Goal: Task Accomplishment & Management: Manage account settings

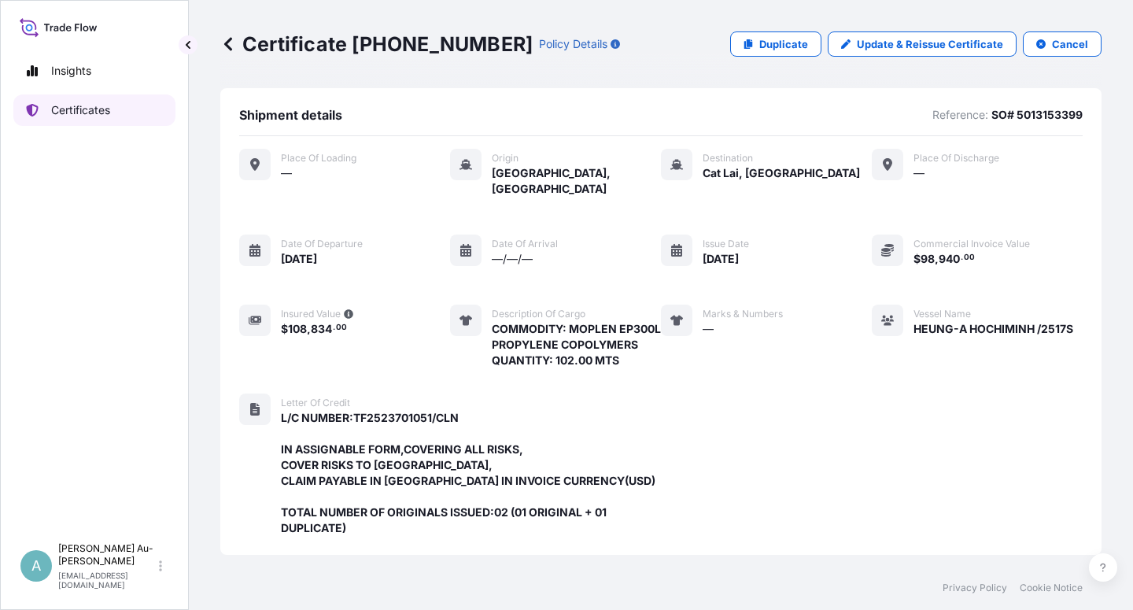
scroll to position [467, 0]
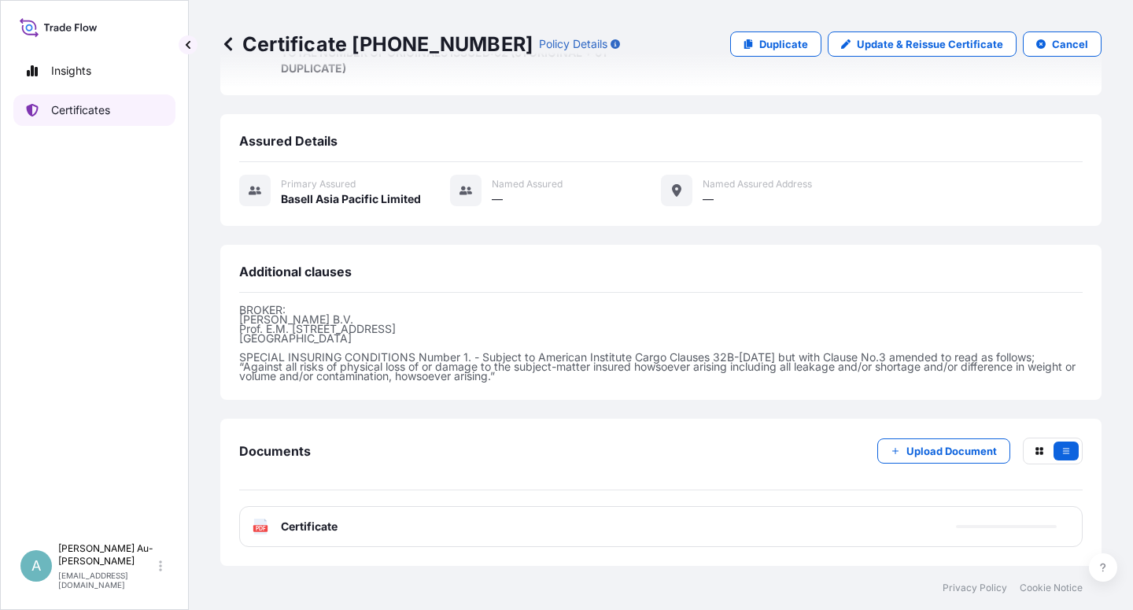
click at [79, 109] on p "Certificates" at bounding box center [80, 110] width 59 height 16
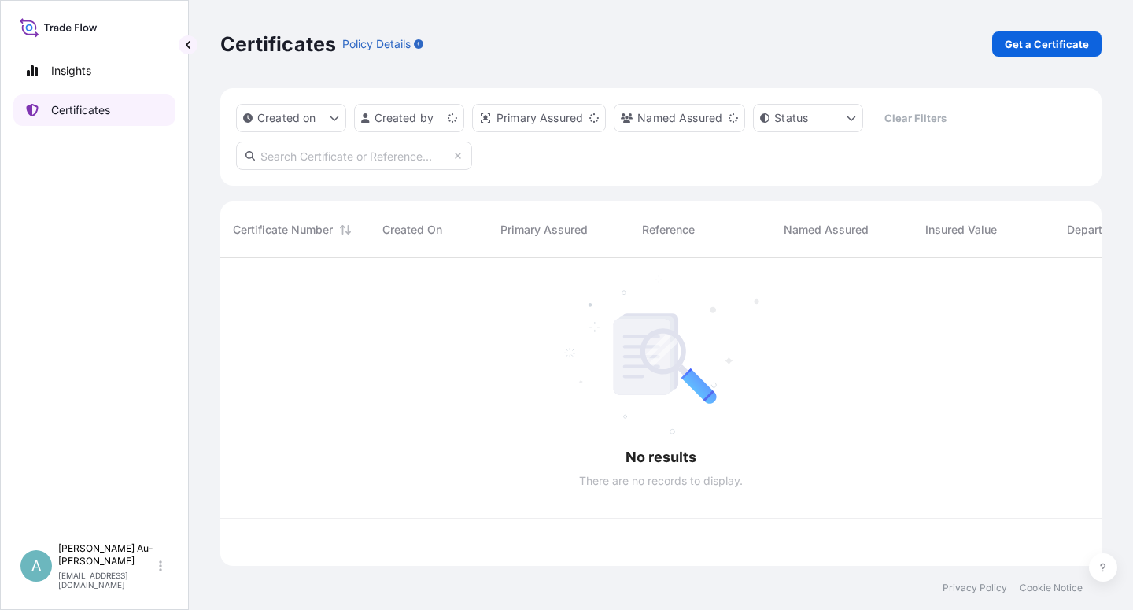
scroll to position [303, 868]
click at [270, 157] on input "text" at bounding box center [354, 156] width 236 height 28
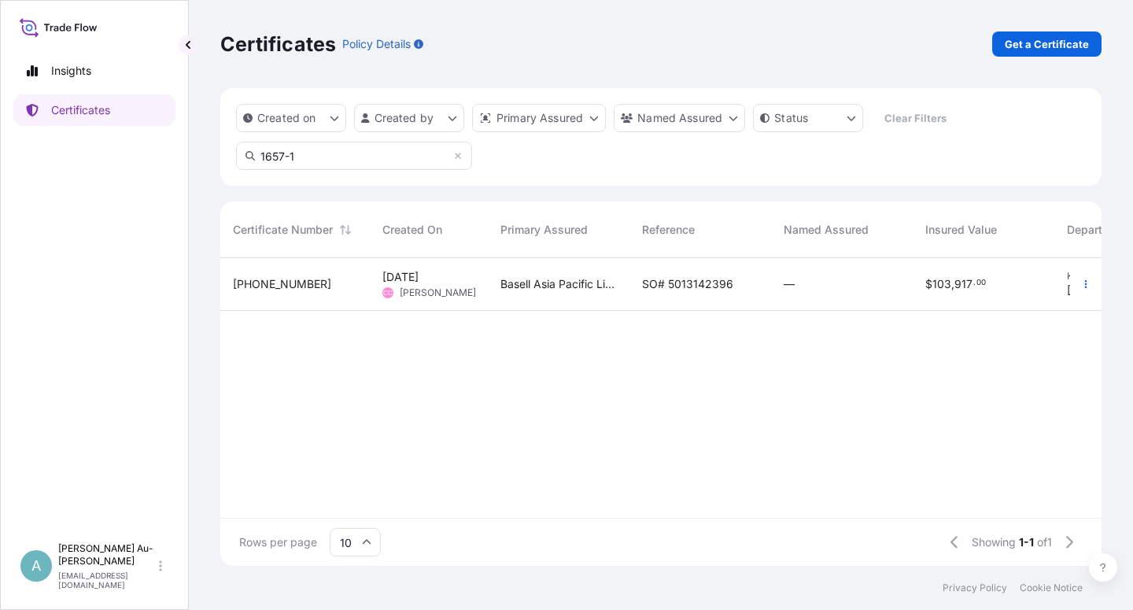
type input "1657-1"
click at [669, 285] on span "SO# 5013142396" at bounding box center [687, 284] width 91 height 16
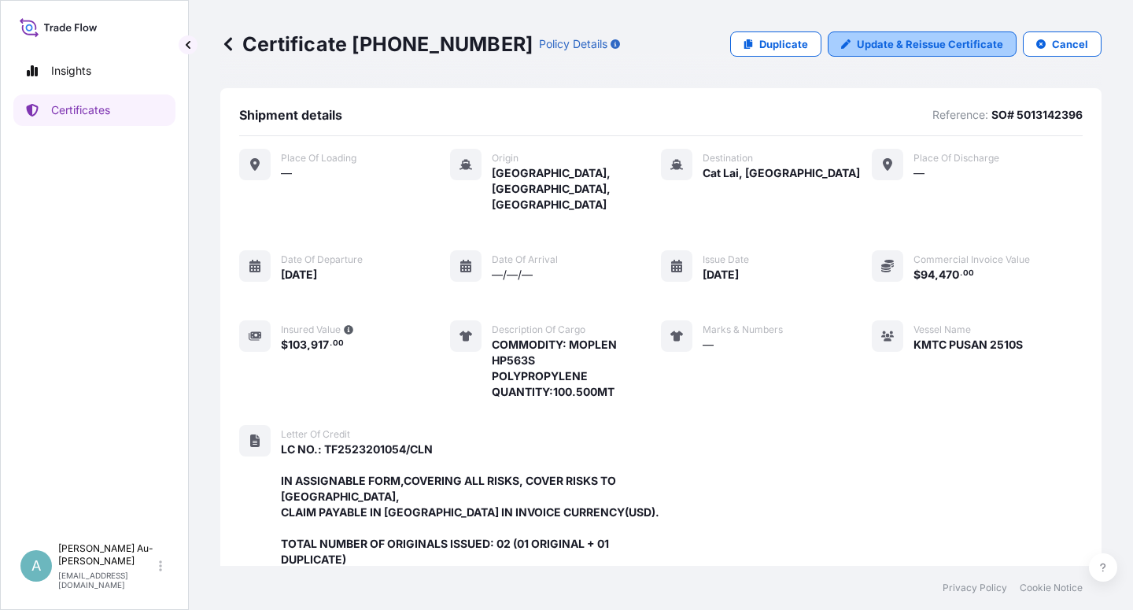
click at [874, 50] on p "Update & Reissue Certificate" at bounding box center [930, 44] width 146 height 16
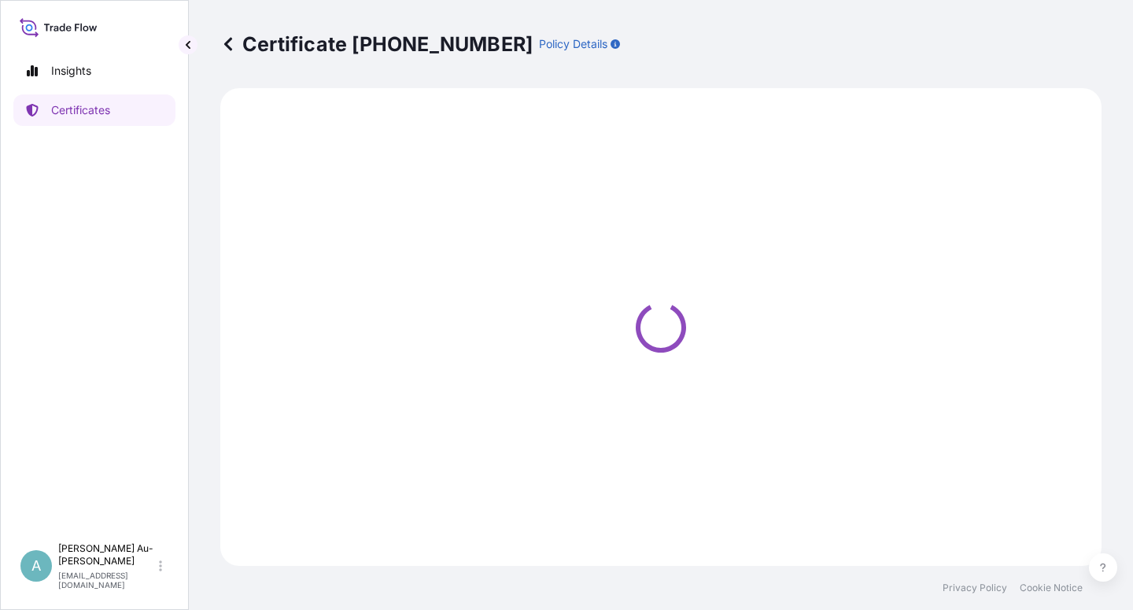
select select "Sea"
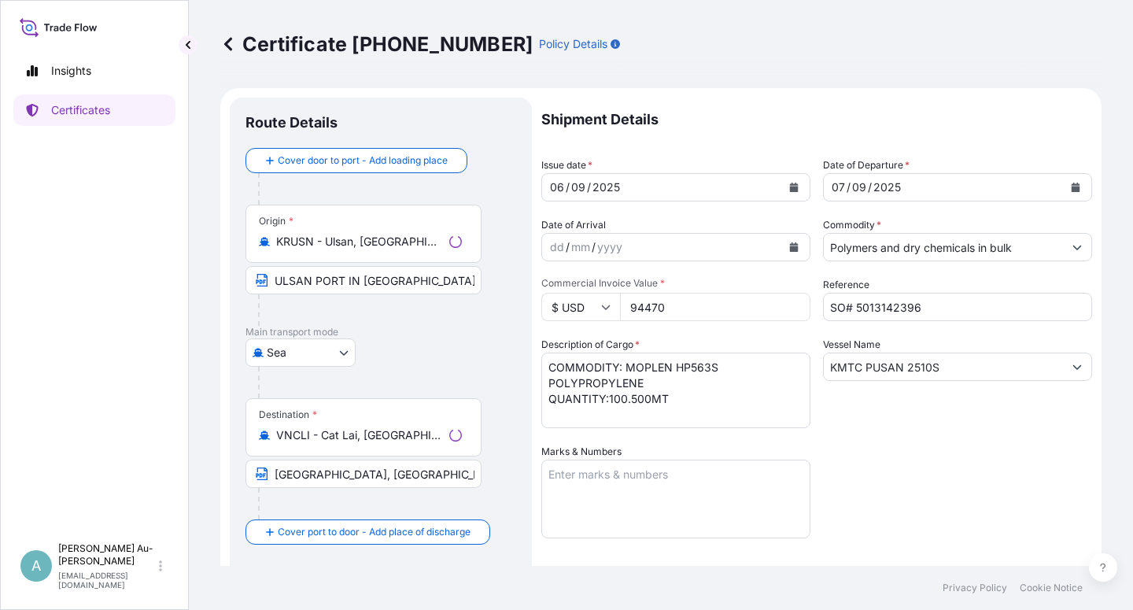
select select "32034"
click at [793, 190] on button "Calendar" at bounding box center [793, 187] width 25 height 25
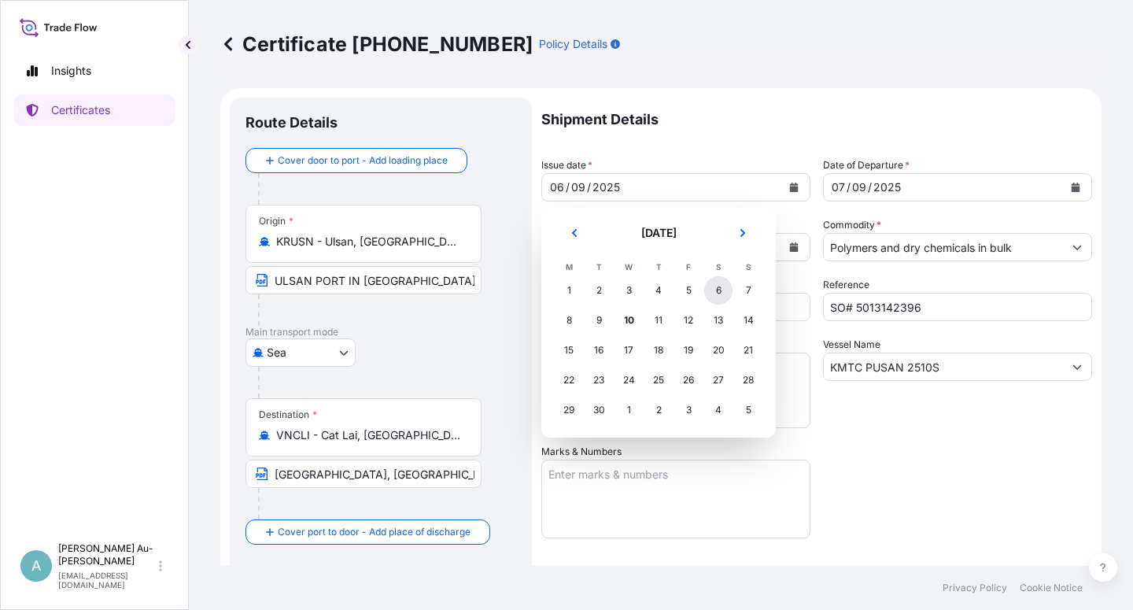
click at [716, 289] on div "6" at bounding box center [718, 290] width 28 height 28
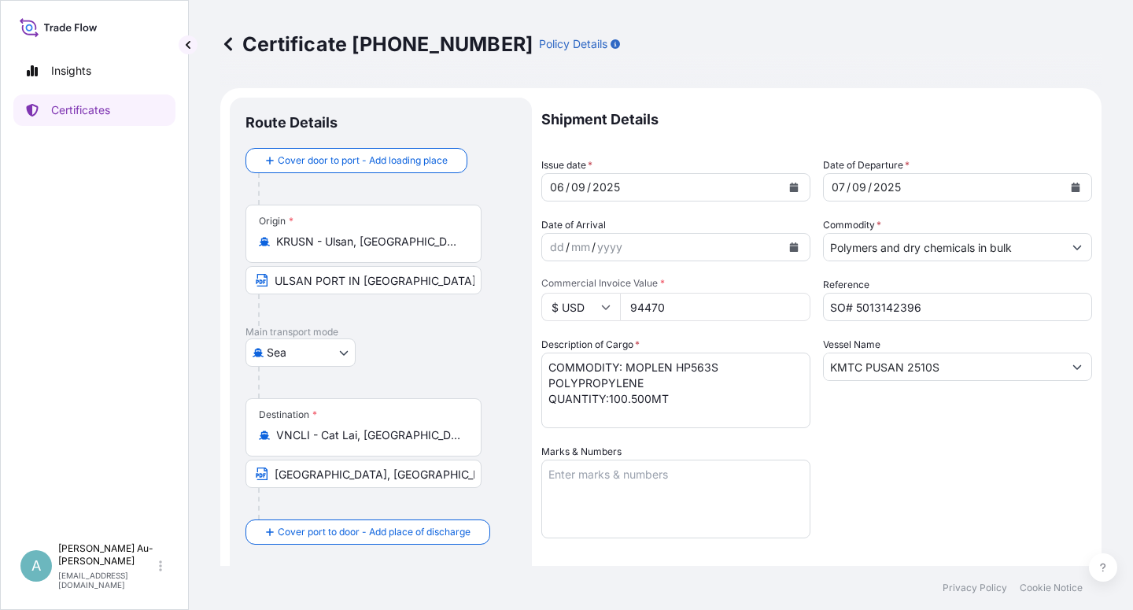
click at [867, 450] on div "Shipment Details Issue date * [DATE] Date of Departure * [DATE] Date of Arrival…" at bounding box center [816, 502] width 551 height 809
click at [273, 474] on input "[GEOGRAPHIC_DATA], [GEOGRAPHIC_DATA] via PORT OF DISCHARGE: [GEOGRAPHIC_DATA], …" at bounding box center [363, 473] width 236 height 28
paste input "[GEOGRAPHIC_DATA], [GEOGRAPHIC_DATA] [GEOGRAPHIC_DATA]: [GEOGRAPHIC_DATA], [GEO…"
type input "[GEOGRAPHIC_DATA], [GEOGRAPHIC_DATA] [GEOGRAPHIC_DATA]: [GEOGRAPHIC_DATA], [GEO…"
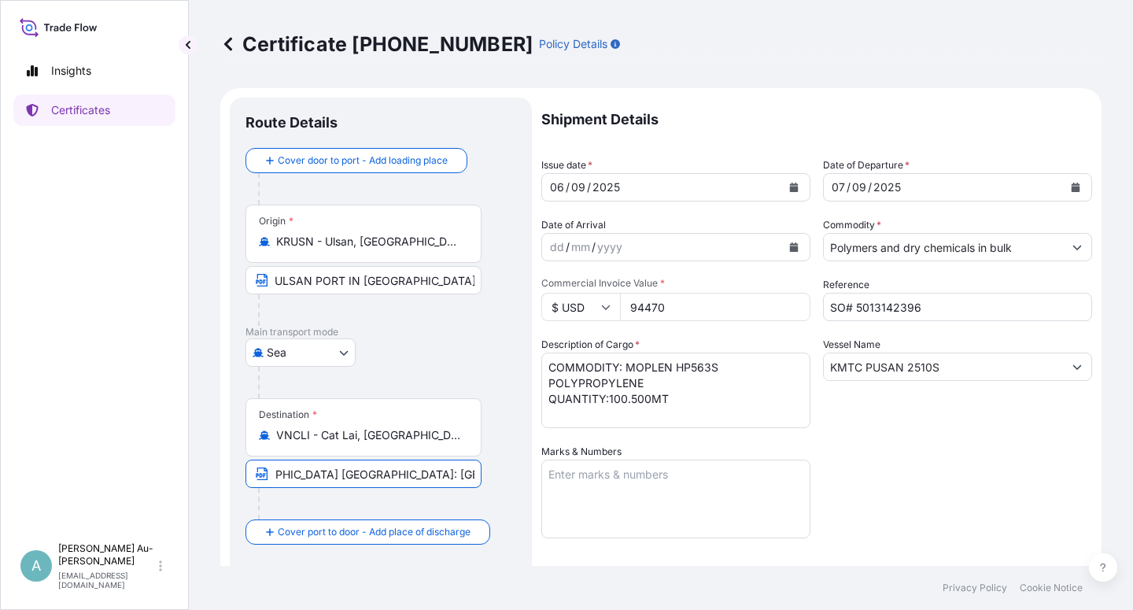
click at [988, 477] on div "Shipment Details Issue date * [DATE] Date of Departure * [DATE] Date of Arrival…" at bounding box center [816, 502] width 551 height 809
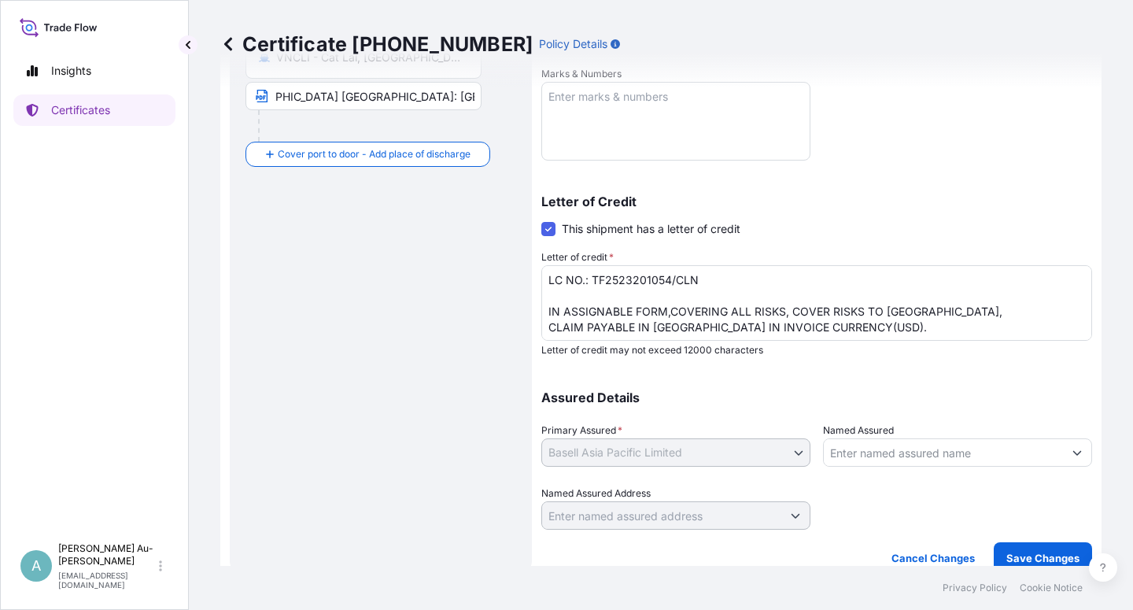
scroll to position [385, 0]
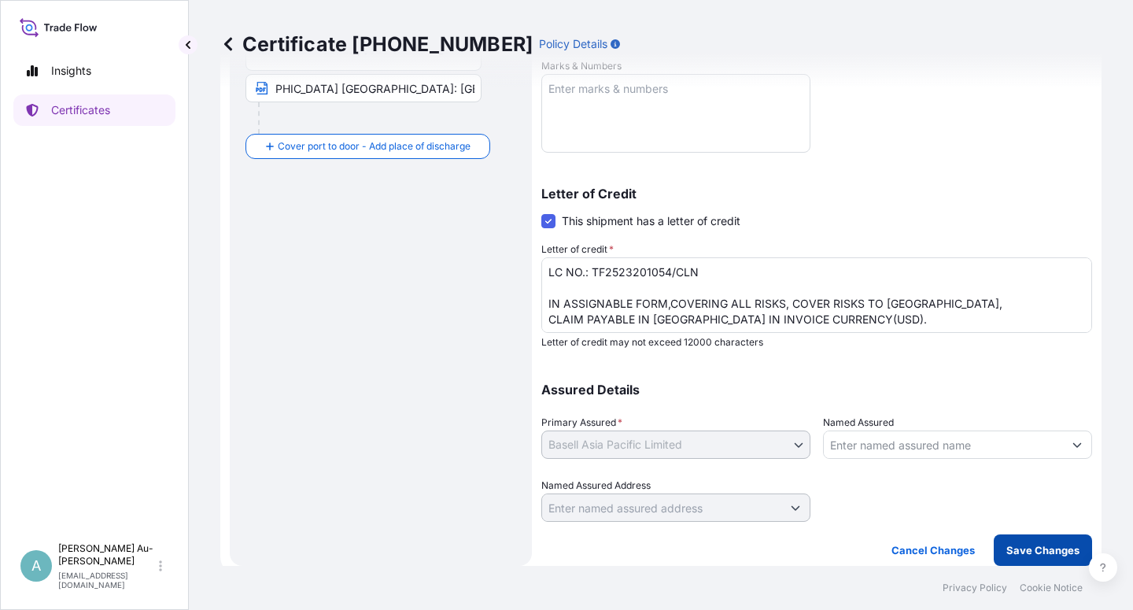
click at [1027, 558] on button "Save Changes" at bounding box center [1042, 549] width 98 height 31
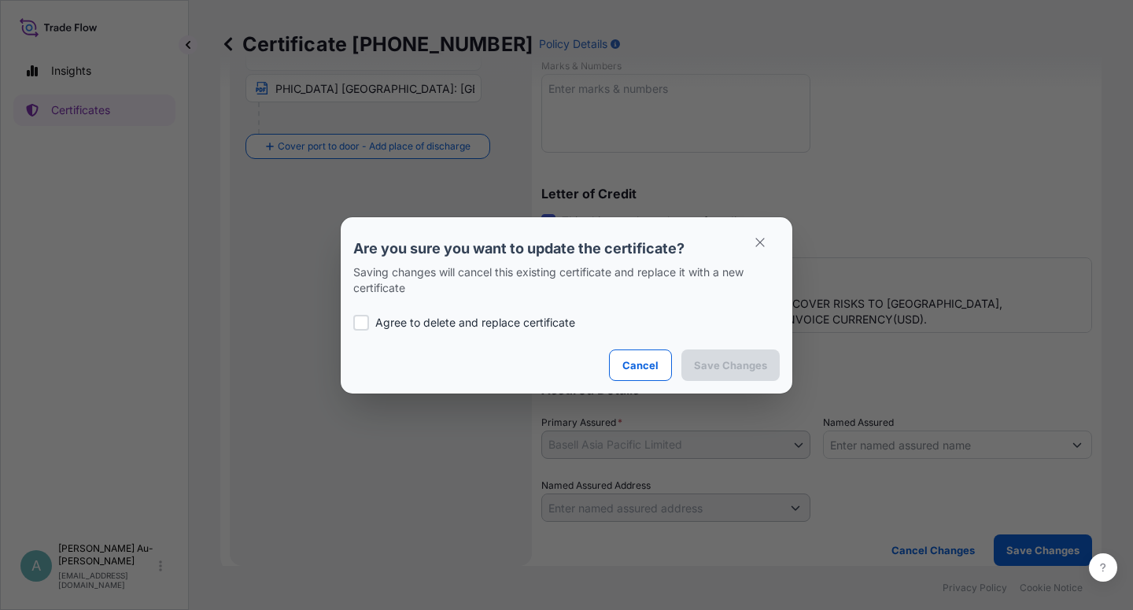
click at [424, 324] on p "Agree to delete and replace certificate" at bounding box center [475, 323] width 200 height 16
checkbox input "true"
click at [723, 364] on p "Save Changes" at bounding box center [730, 365] width 73 height 16
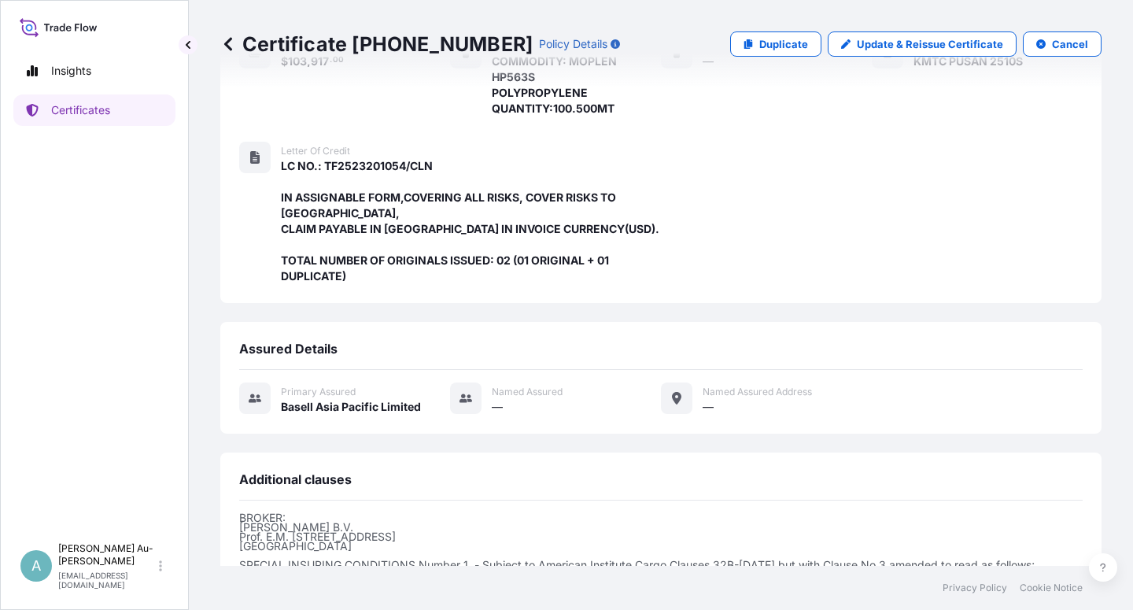
scroll to position [467, 0]
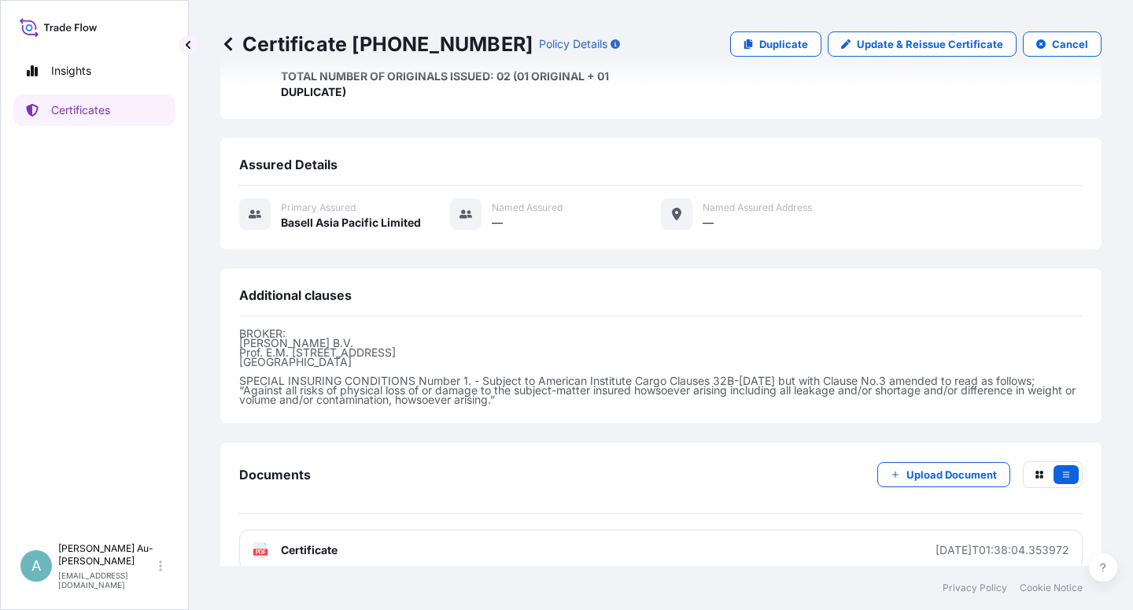
click at [289, 535] on link "PDF Certificate [DATE]T01:38:04.353972" at bounding box center [660, 549] width 843 height 41
click at [119, 114] on link "Certificates" at bounding box center [94, 109] width 162 height 31
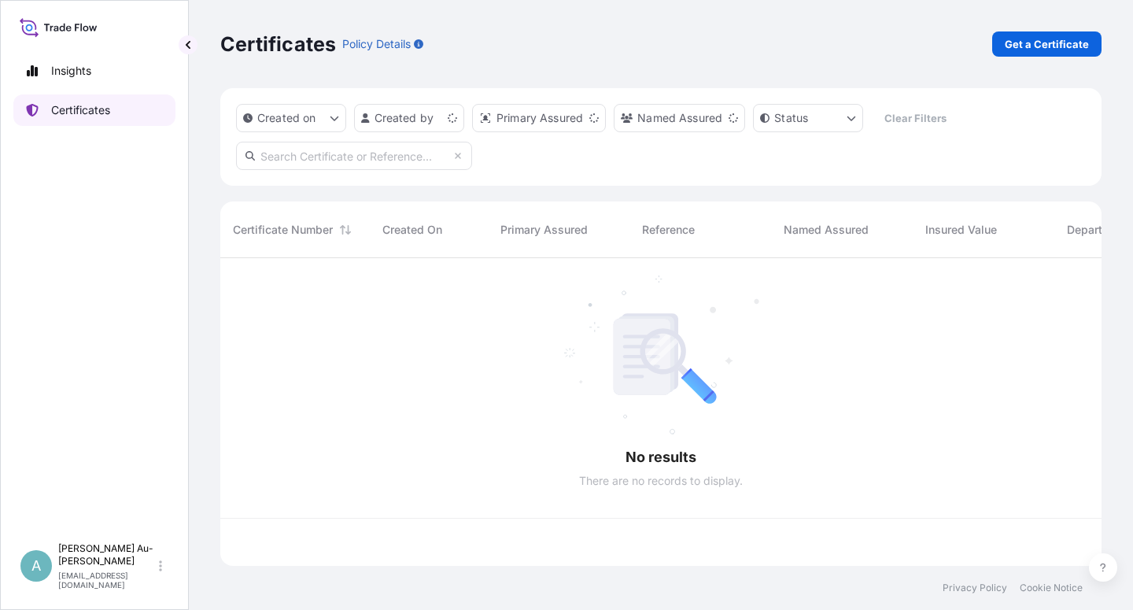
scroll to position [303, 868]
click at [365, 157] on input "text" at bounding box center [354, 156] width 236 height 28
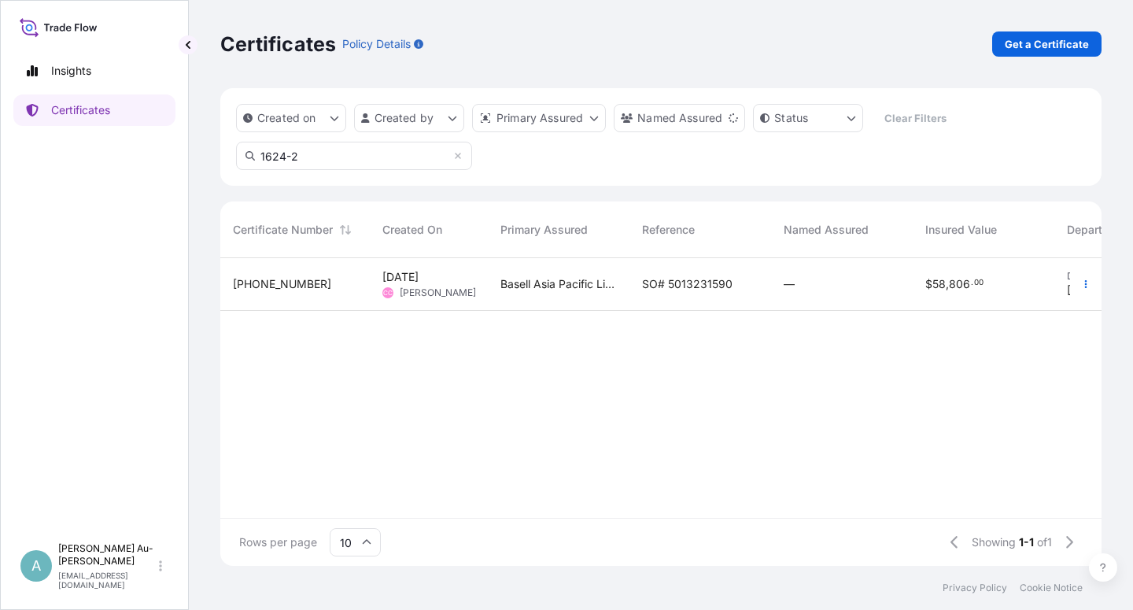
type input "1624-2"
click at [697, 289] on span "SO# 5013231590" at bounding box center [687, 284] width 90 height 16
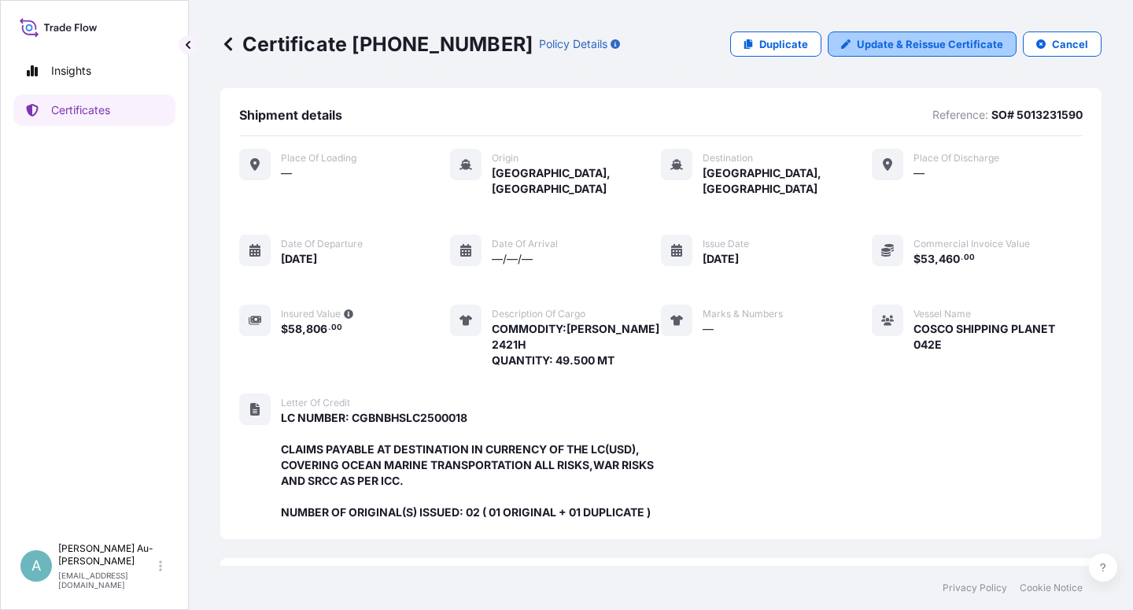
click at [920, 46] on p "Update & Reissue Certificate" at bounding box center [930, 44] width 146 height 16
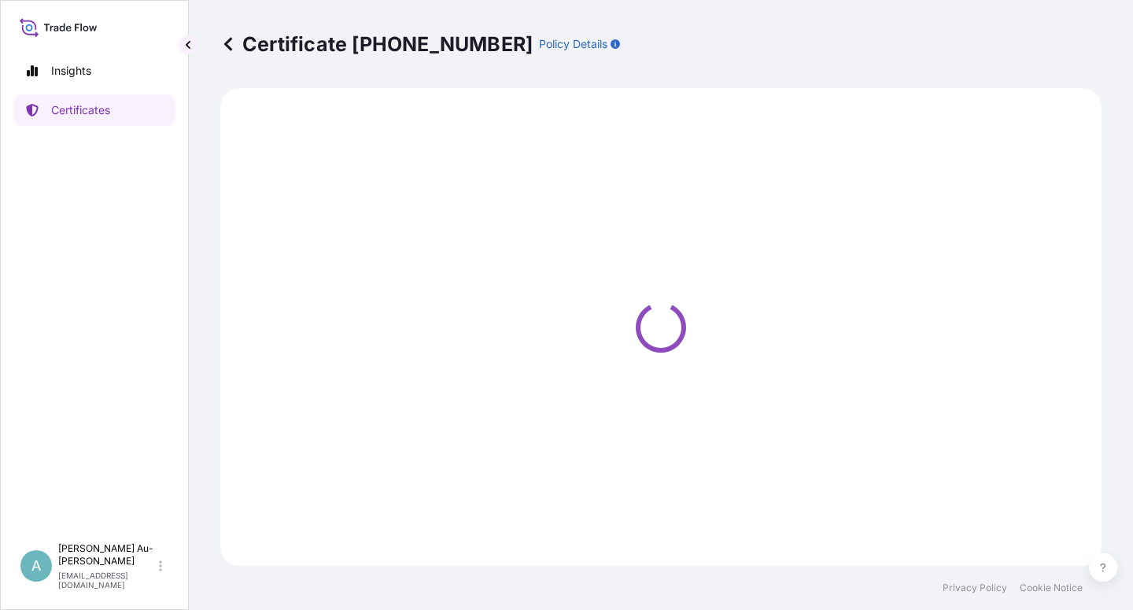
select select "Sea"
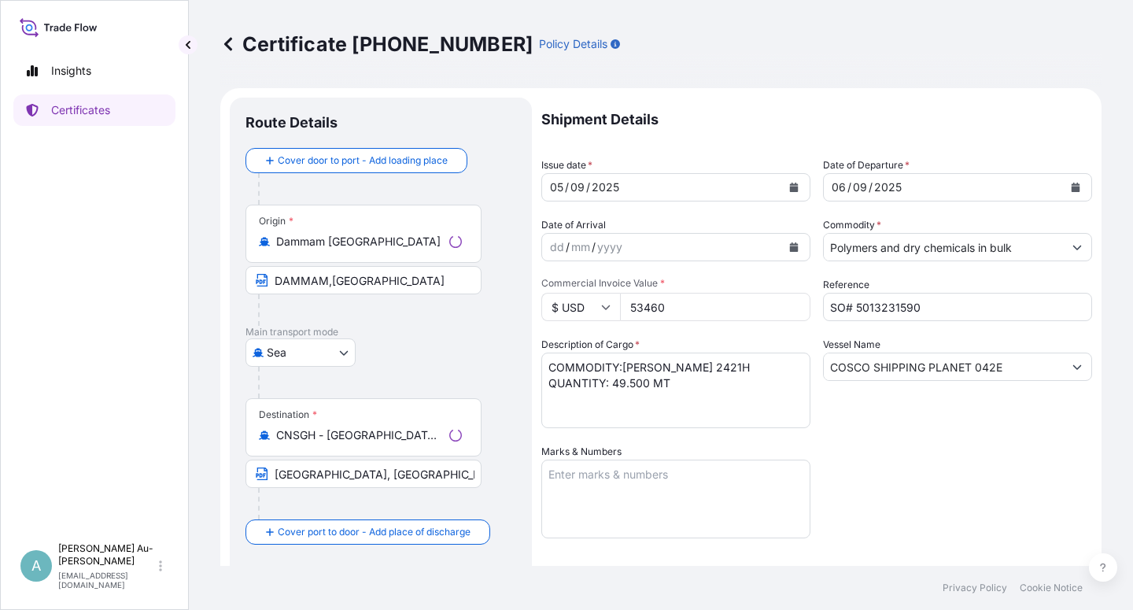
select select "32034"
click at [787, 182] on button "Calendar" at bounding box center [793, 187] width 25 height 25
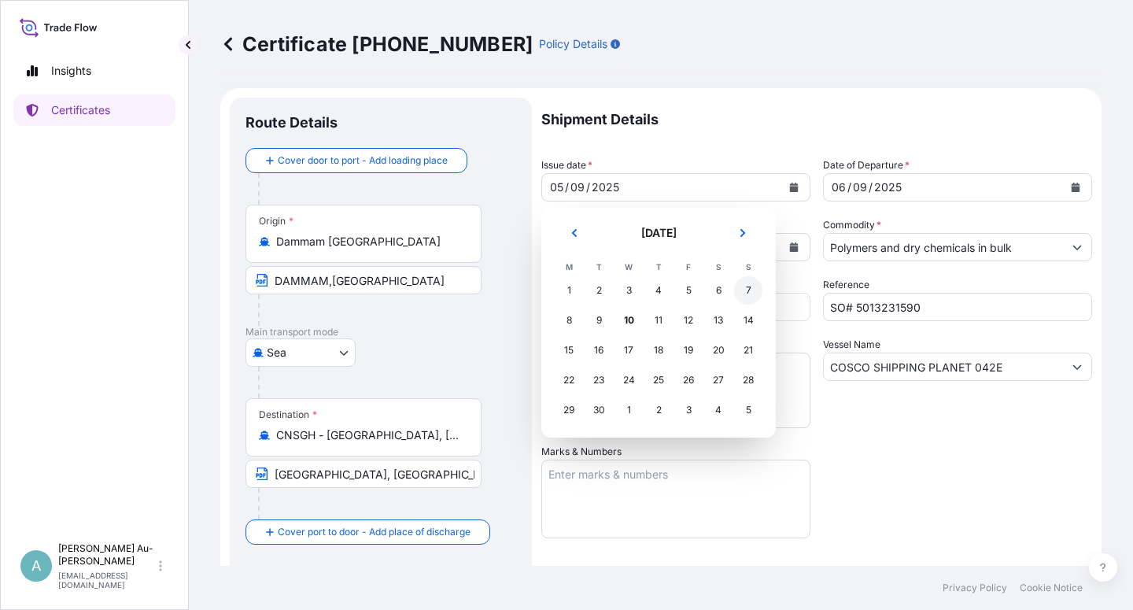
click at [746, 289] on div "7" at bounding box center [748, 290] width 28 height 28
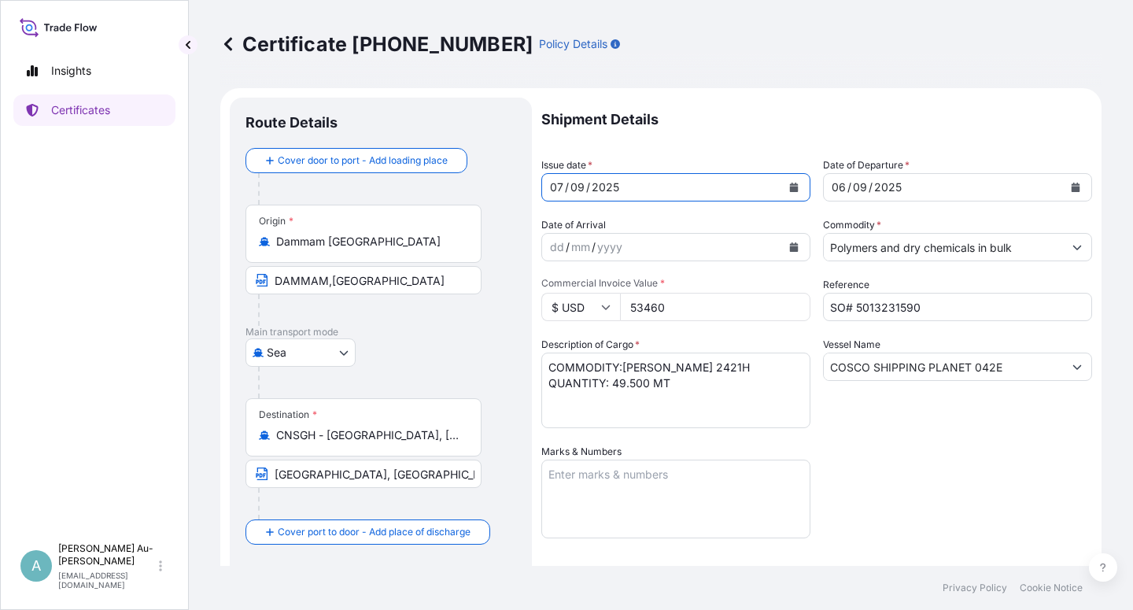
click at [1071, 190] on icon "Calendar" at bounding box center [1075, 186] width 9 height 9
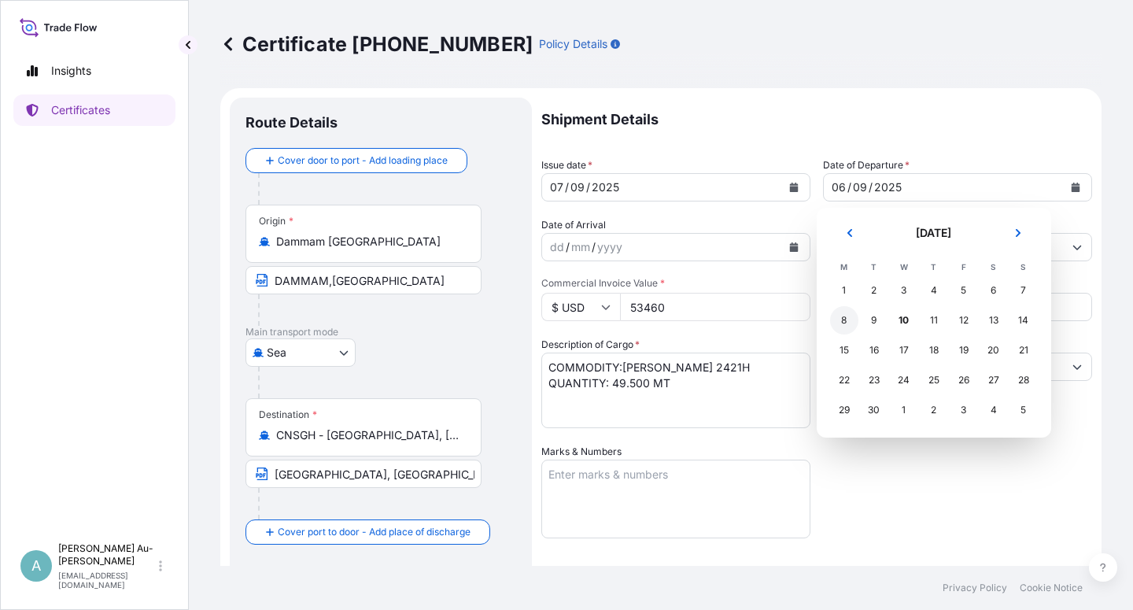
click at [839, 321] on div "8" at bounding box center [844, 320] width 28 height 28
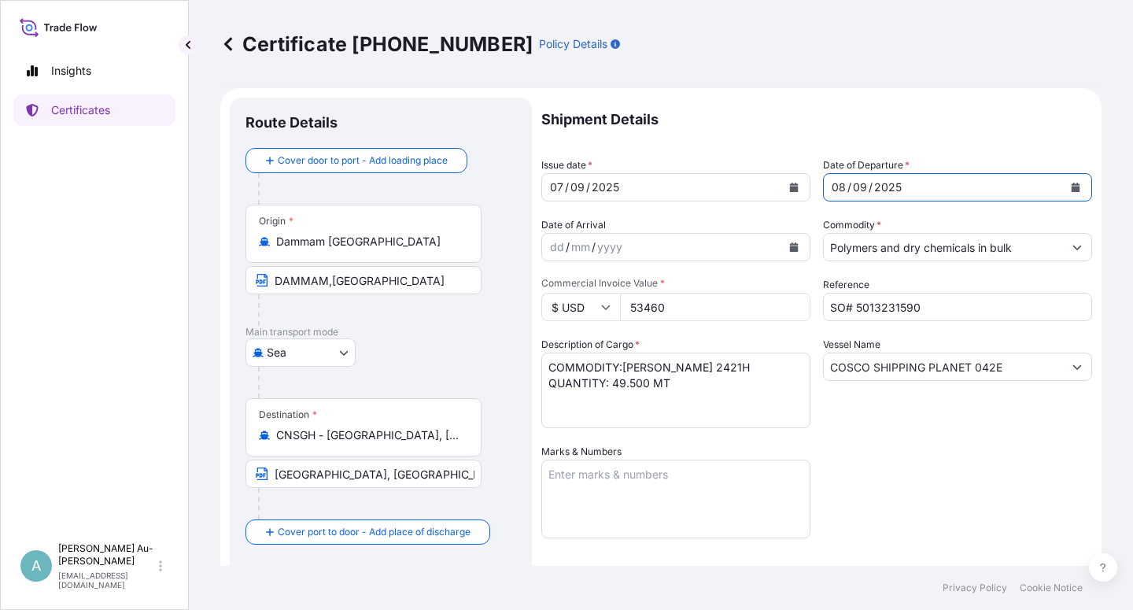
click at [936, 466] on div "Shipment Details Issue date * [DATE] Date of Departure * [DATE] Date of Arrival…" at bounding box center [816, 502] width 551 height 809
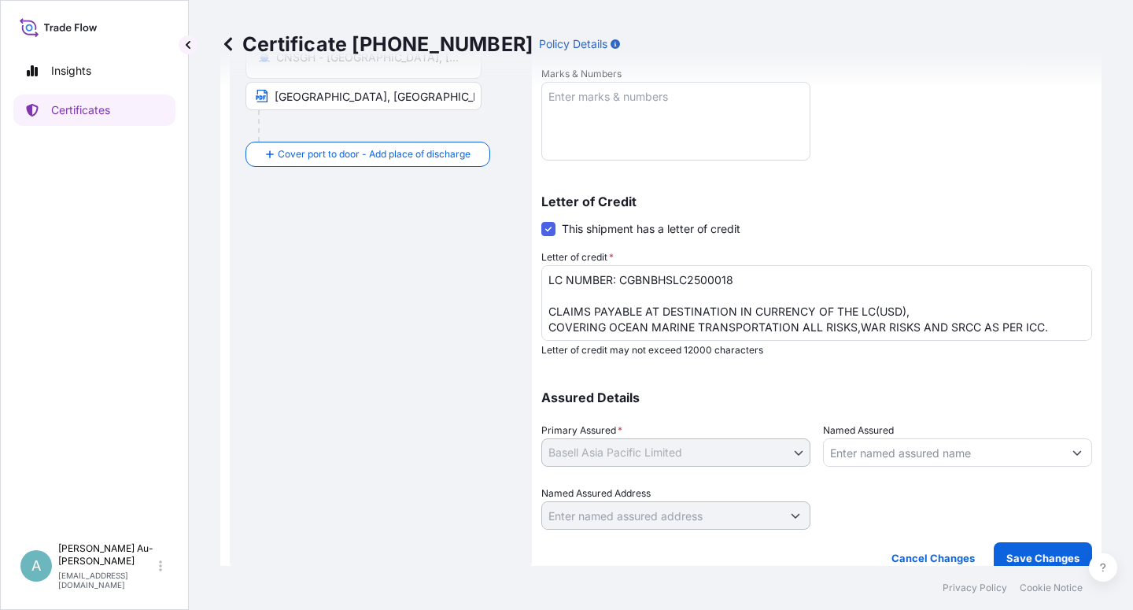
scroll to position [385, 0]
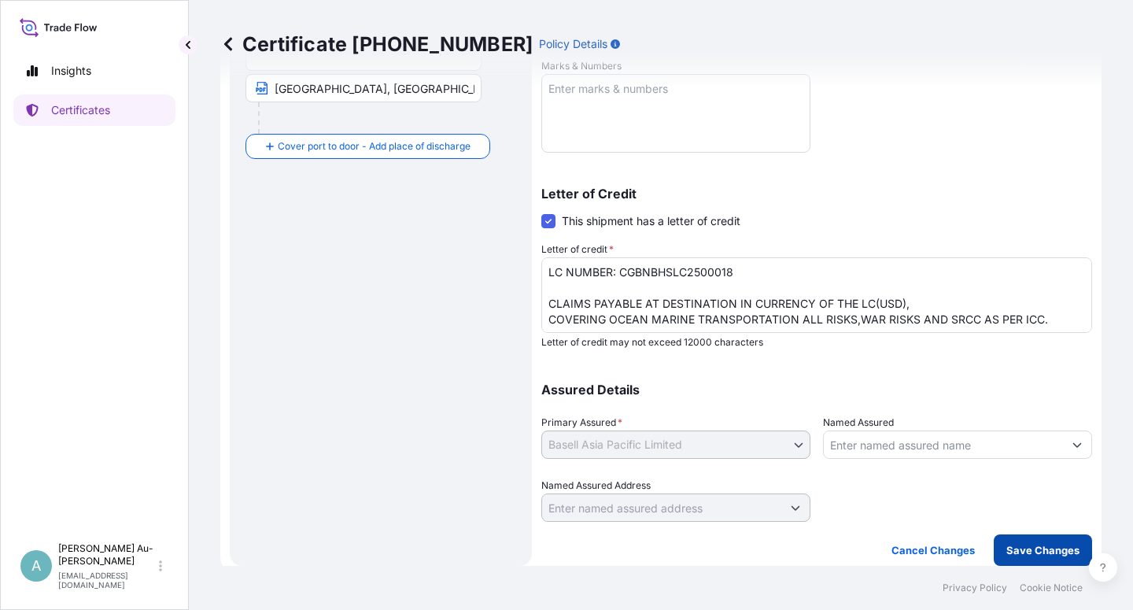
click at [1031, 544] on p "Save Changes" at bounding box center [1042, 550] width 73 height 16
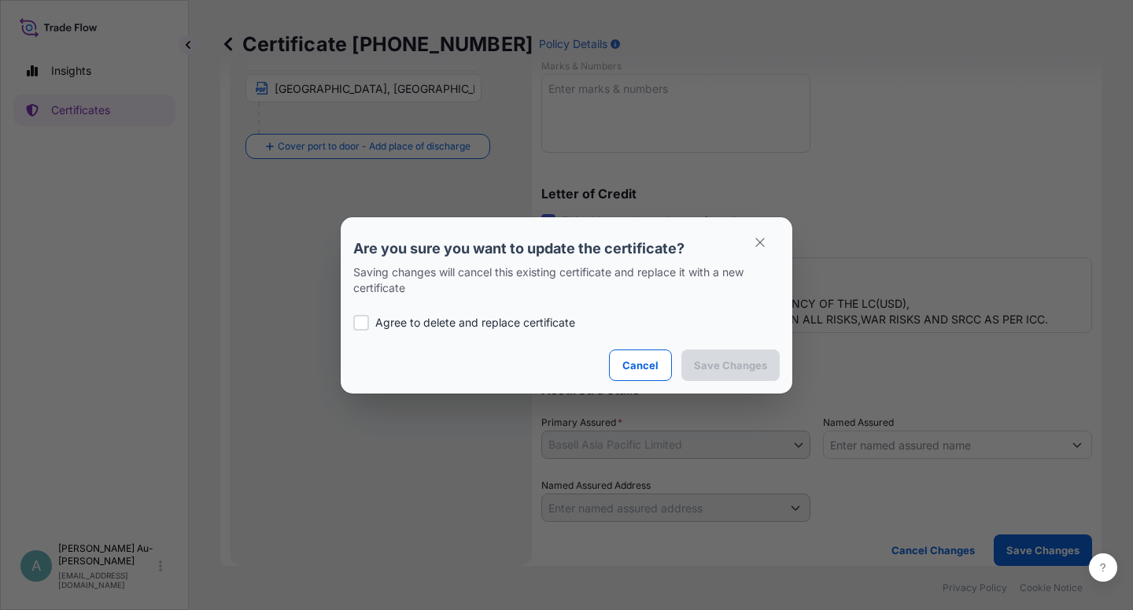
click at [432, 315] on p "Agree to delete and replace certificate" at bounding box center [475, 323] width 200 height 16
checkbox input "true"
click at [732, 370] on p "Save Changes" at bounding box center [730, 365] width 73 height 16
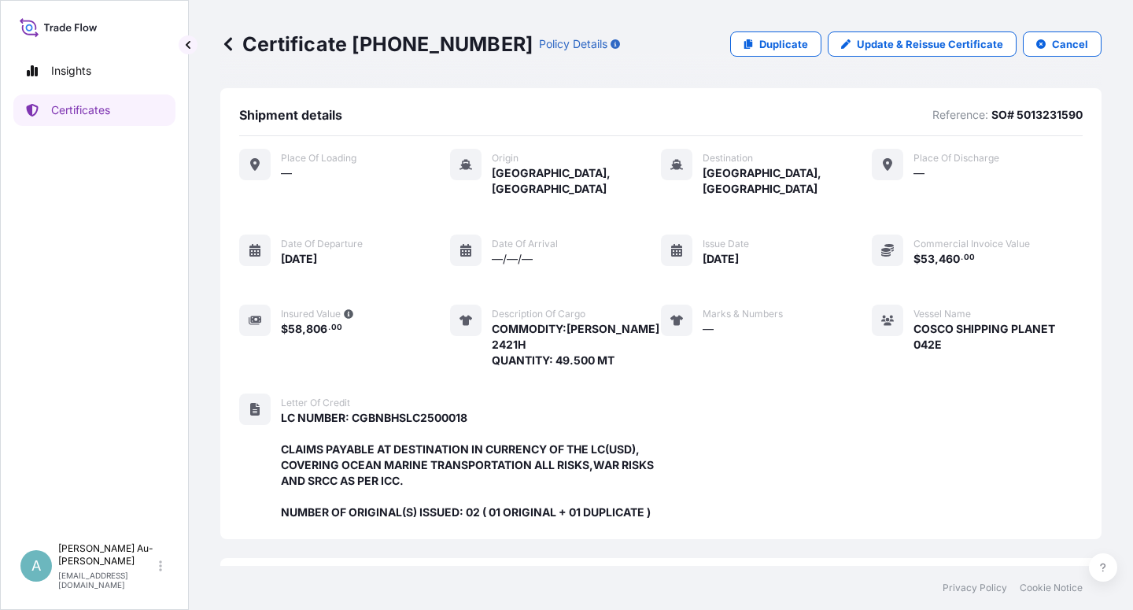
scroll to position [420, 0]
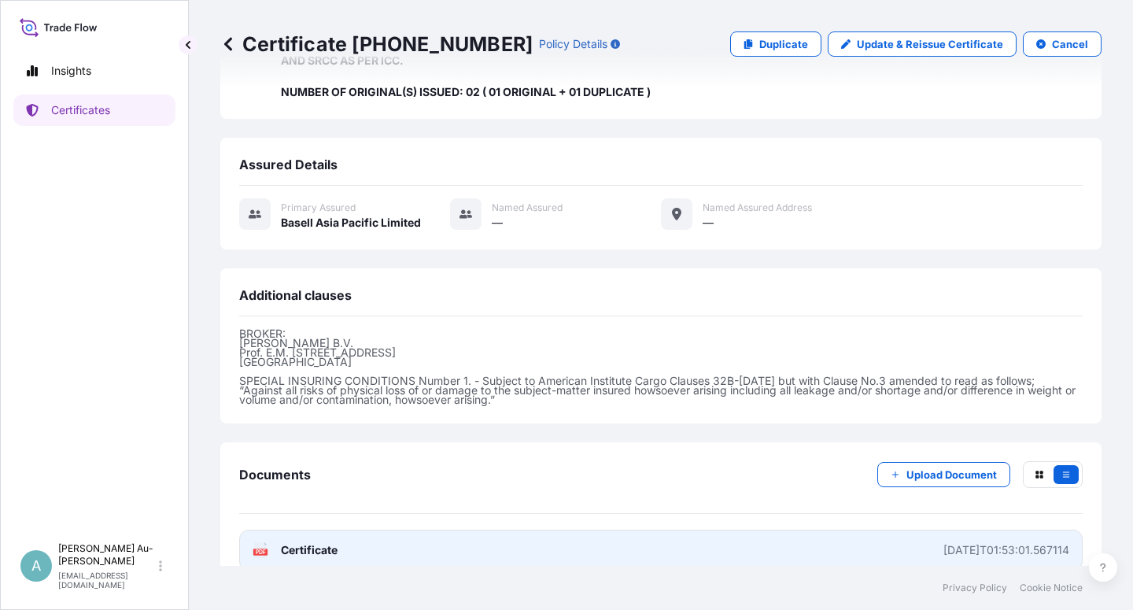
click at [398, 536] on link "PDF Certificate [DATE]T01:53:01.567114" at bounding box center [660, 549] width 843 height 41
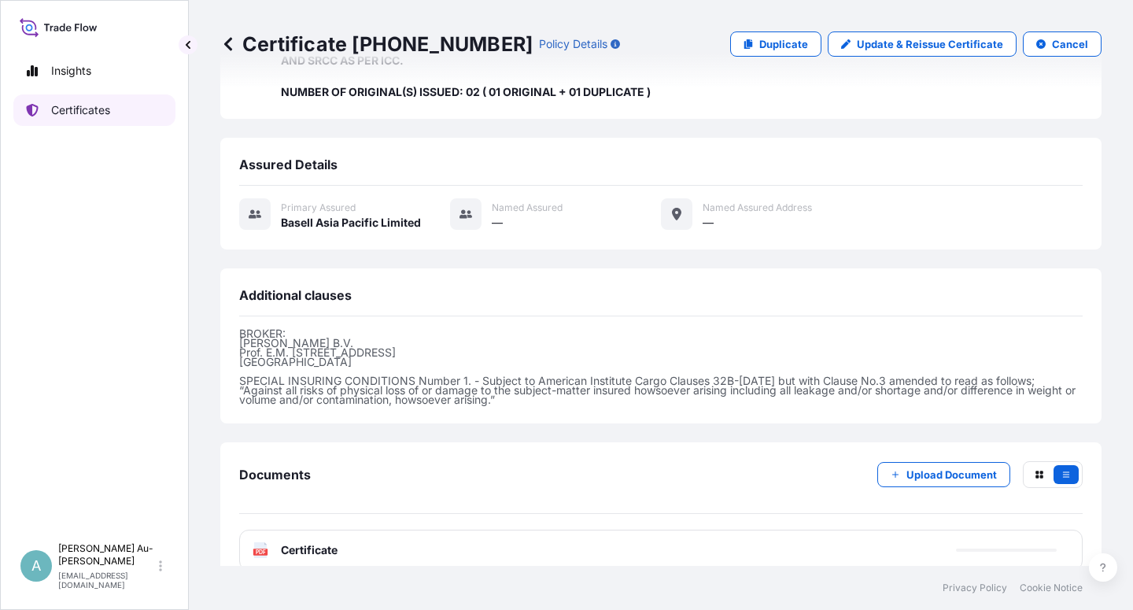
click at [94, 112] on p "Certificates" at bounding box center [80, 110] width 59 height 16
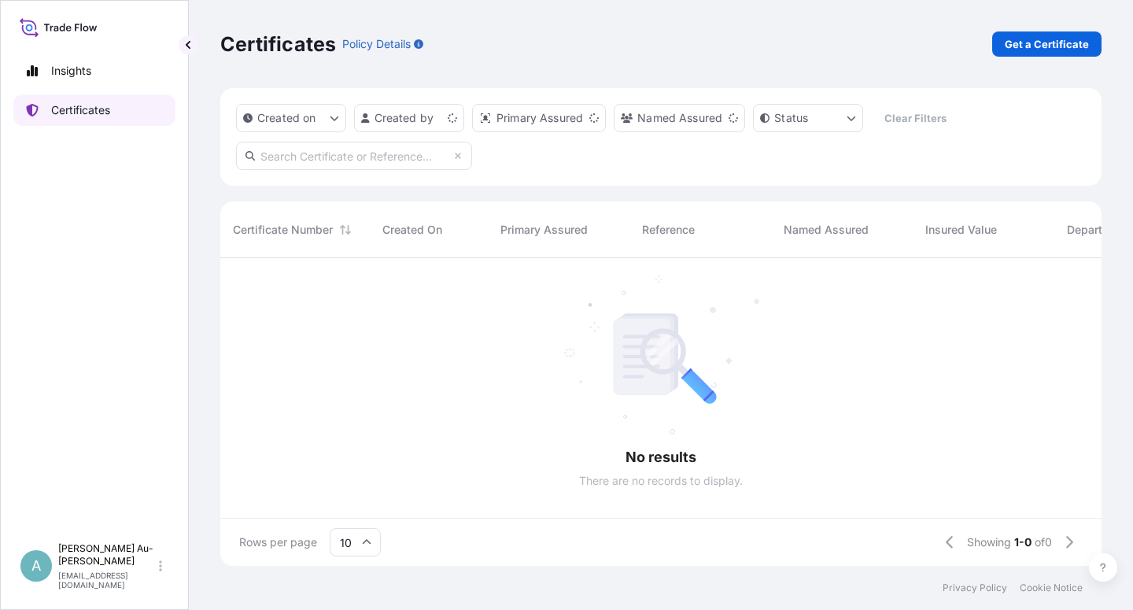
scroll to position [303, 868]
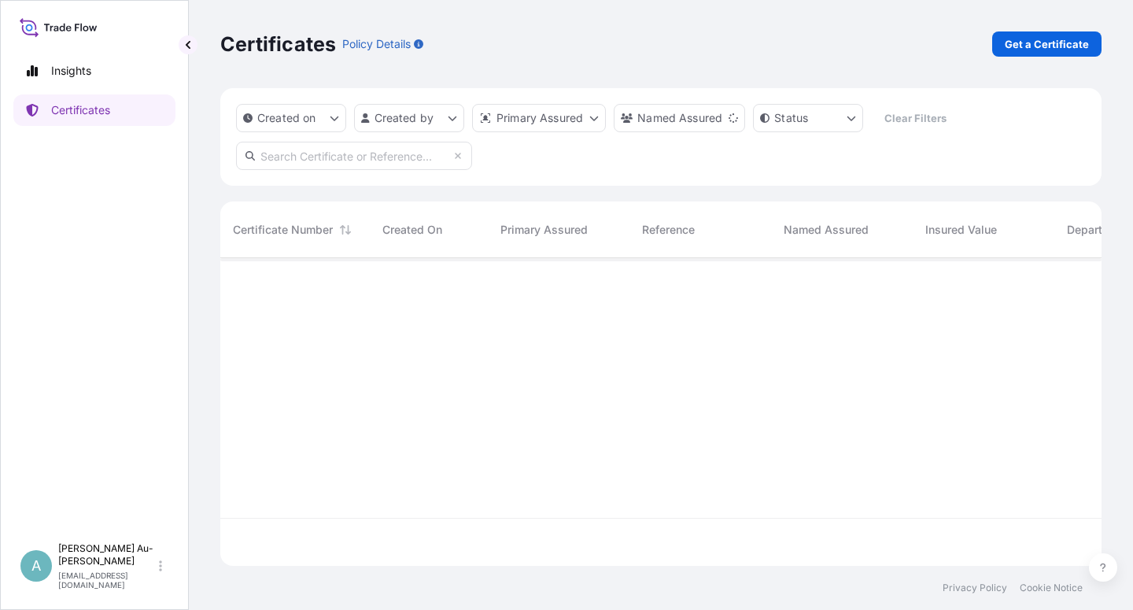
click at [287, 161] on input "text" at bounding box center [354, 156] width 236 height 28
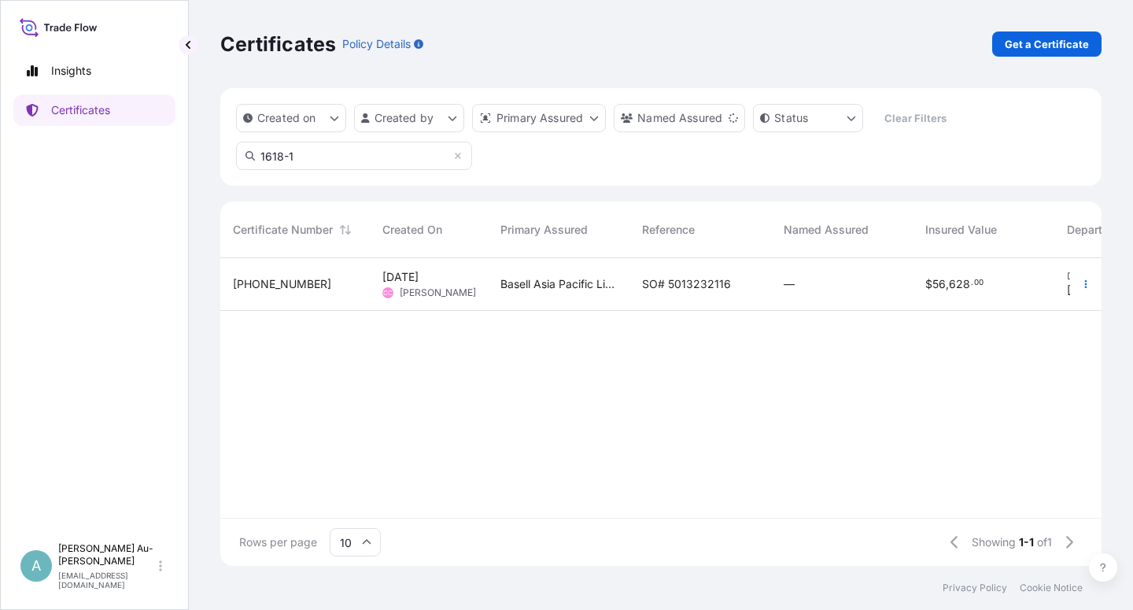
type input "1618-1"
click at [656, 286] on span "SO# 5013232116" at bounding box center [686, 284] width 89 height 16
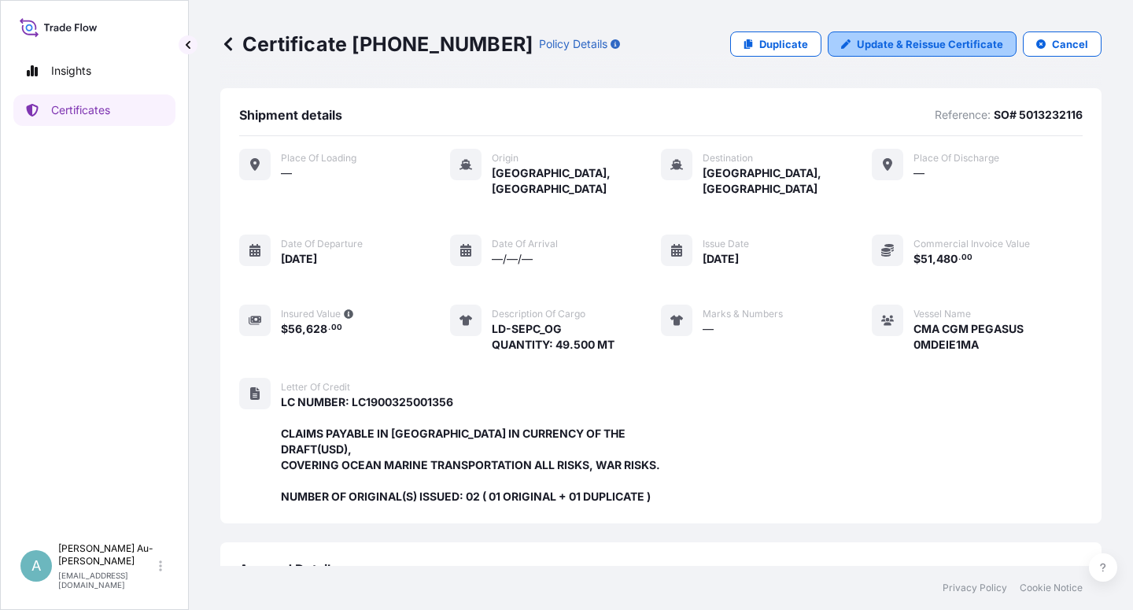
click at [929, 45] on p "Update & Reissue Certificate" at bounding box center [930, 44] width 146 height 16
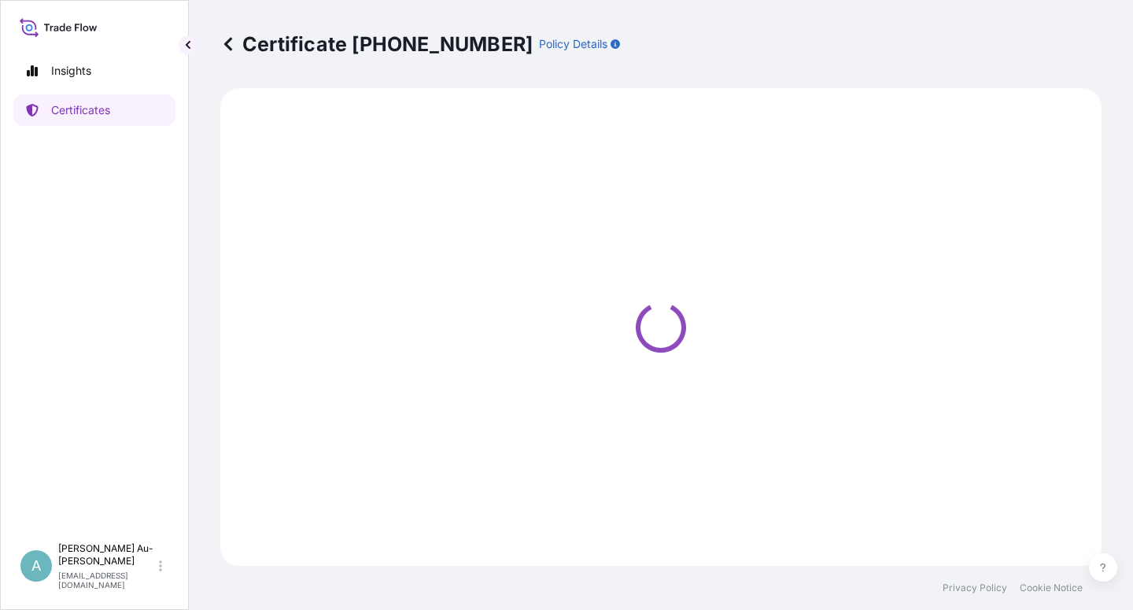
select select "Sea"
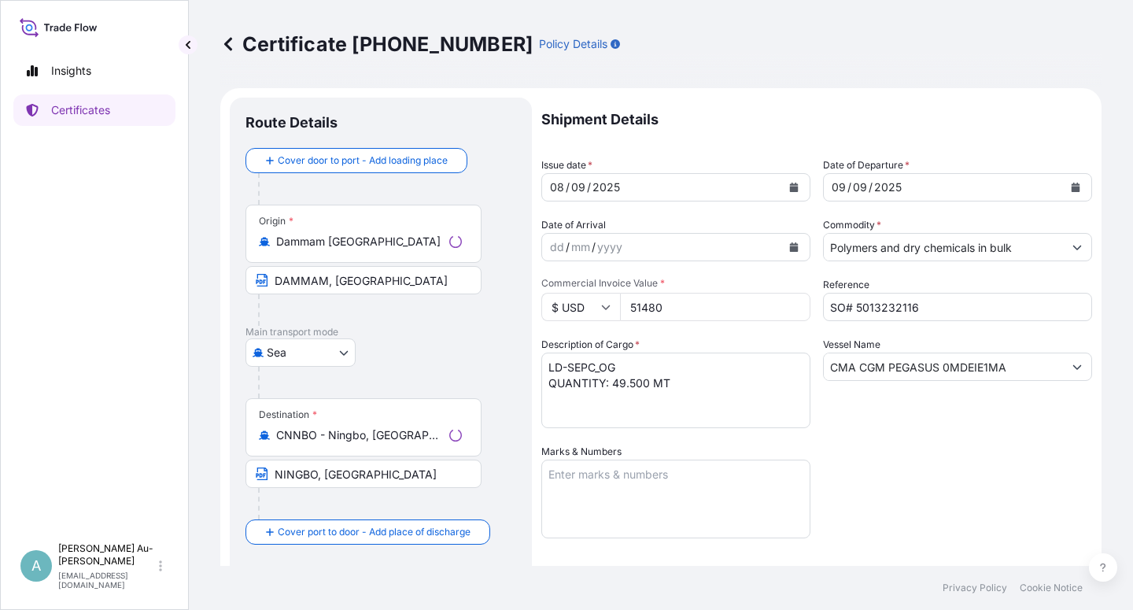
select select "32034"
click at [790, 190] on icon "Calendar" at bounding box center [794, 186] width 9 height 9
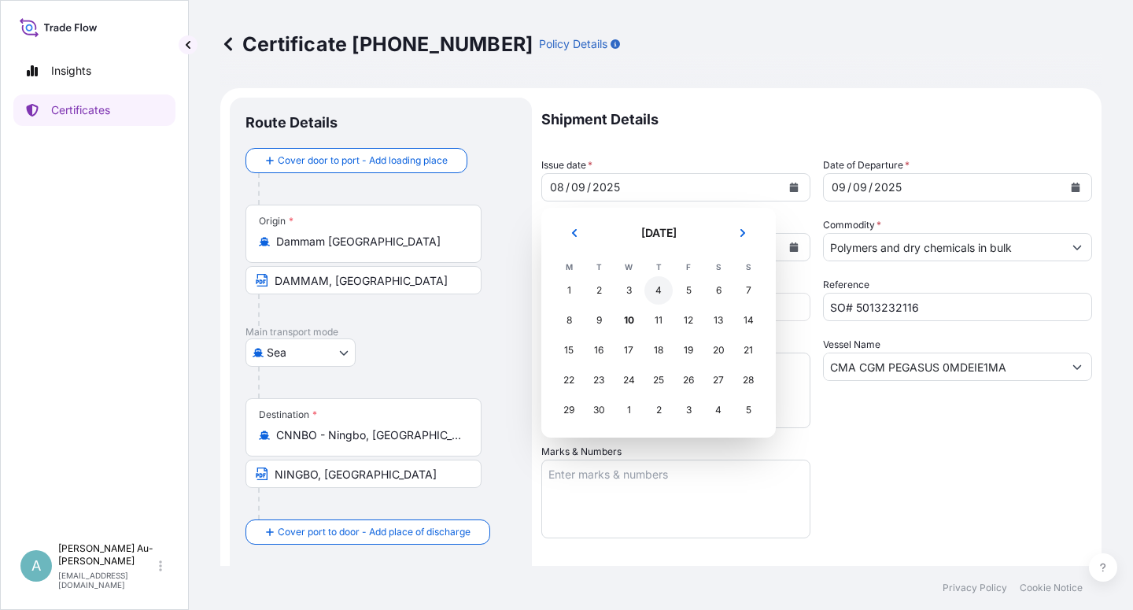
click at [661, 293] on div "4" at bounding box center [658, 290] width 28 height 28
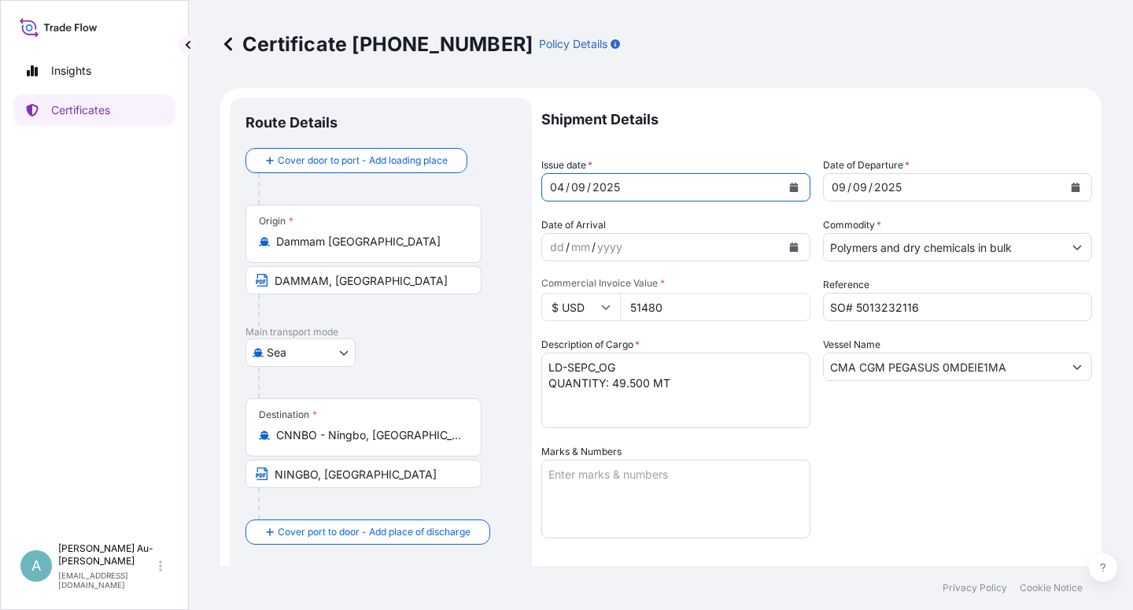
click at [1071, 183] on icon "Calendar" at bounding box center [1075, 186] width 9 height 9
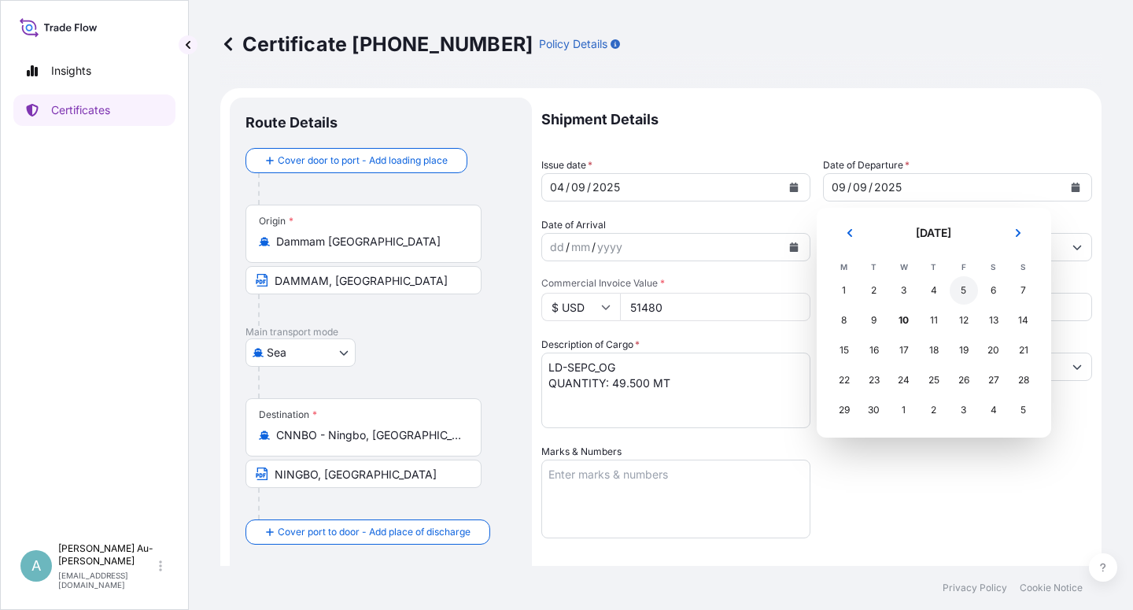
click at [963, 293] on div "5" at bounding box center [963, 290] width 28 height 28
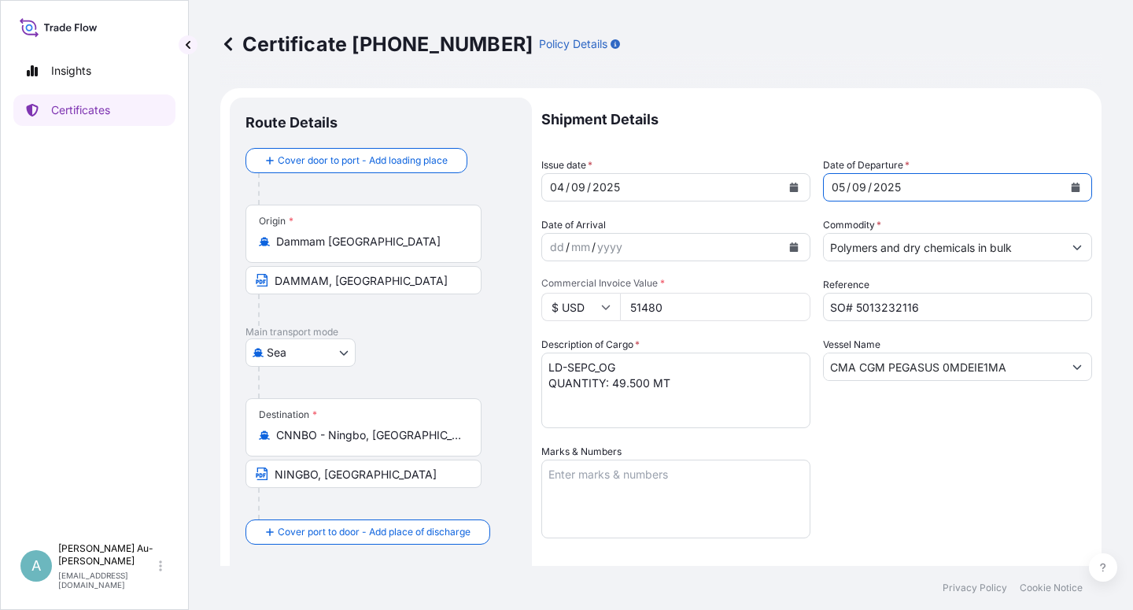
click at [914, 461] on div "Shipment Details Issue date * [DATE] Date of Departure * [DATE] Date of Arrival…" at bounding box center [816, 502] width 551 height 809
click at [906, 477] on div "Shipment Details Issue date * [DATE] Date of Departure * [DATE] Date of Arrival…" at bounding box center [816, 502] width 551 height 809
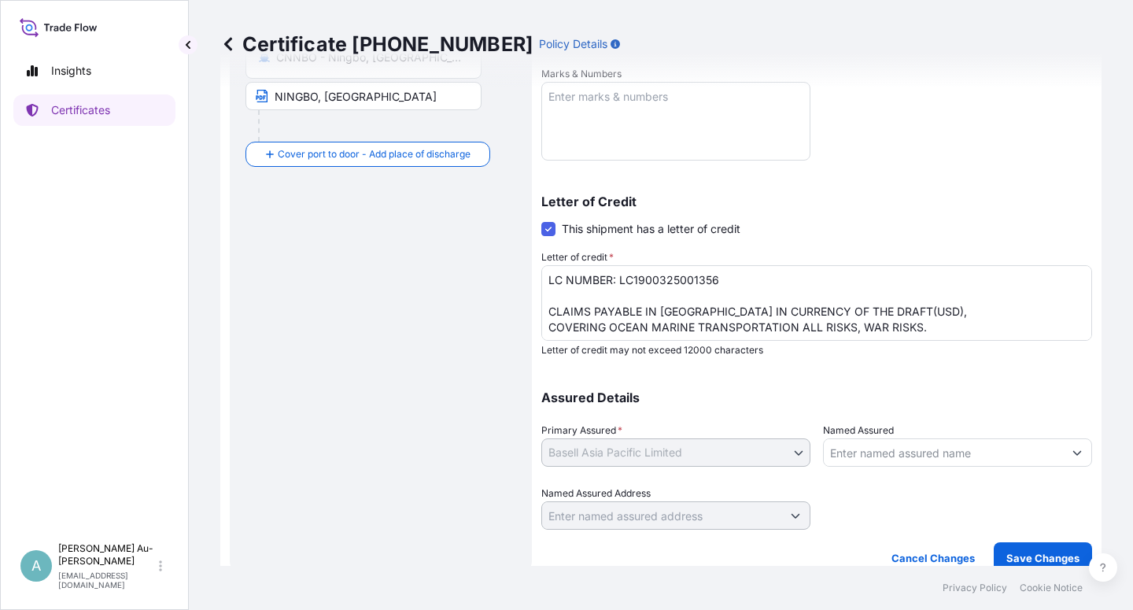
scroll to position [385, 0]
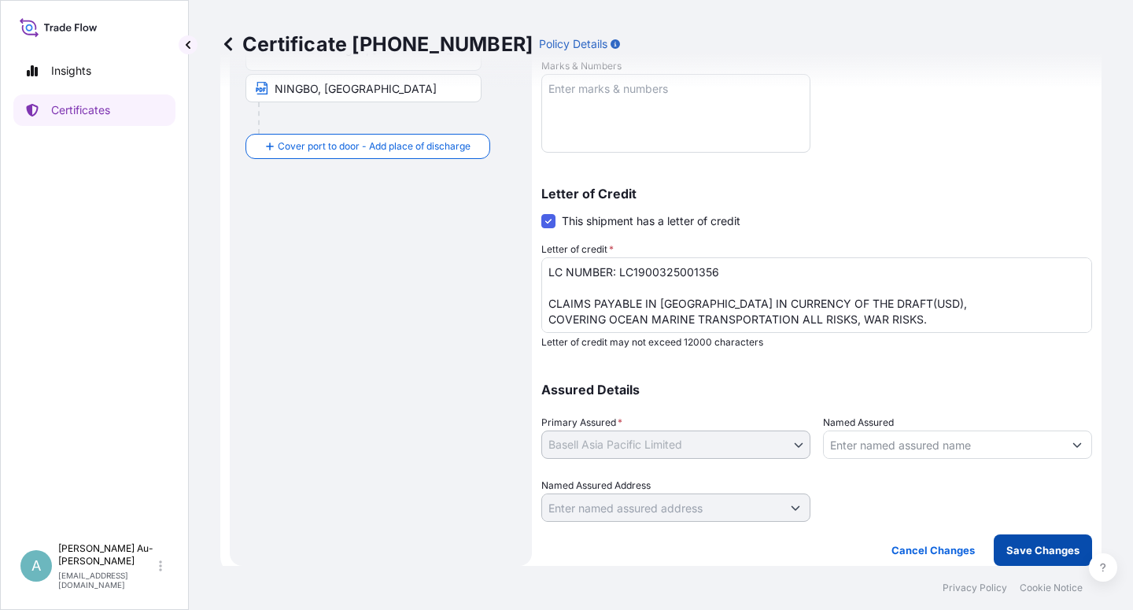
click at [1007, 547] on p "Save Changes" at bounding box center [1042, 550] width 73 height 16
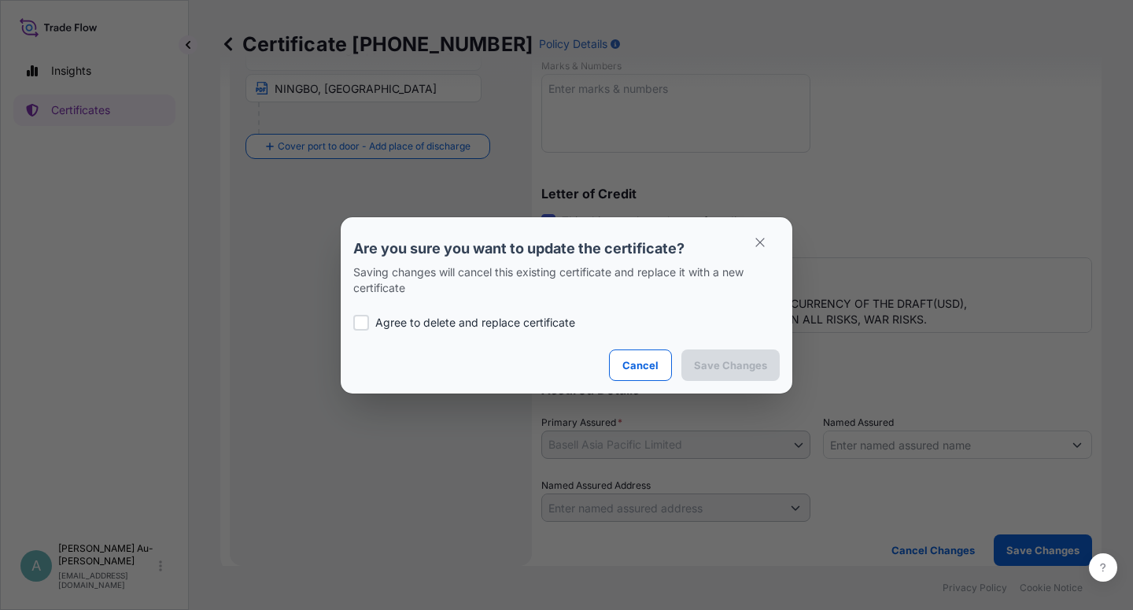
click at [400, 323] on p "Agree to delete and replace certificate" at bounding box center [475, 323] width 200 height 16
checkbox input "true"
click at [717, 359] on p "Save Changes" at bounding box center [730, 365] width 73 height 16
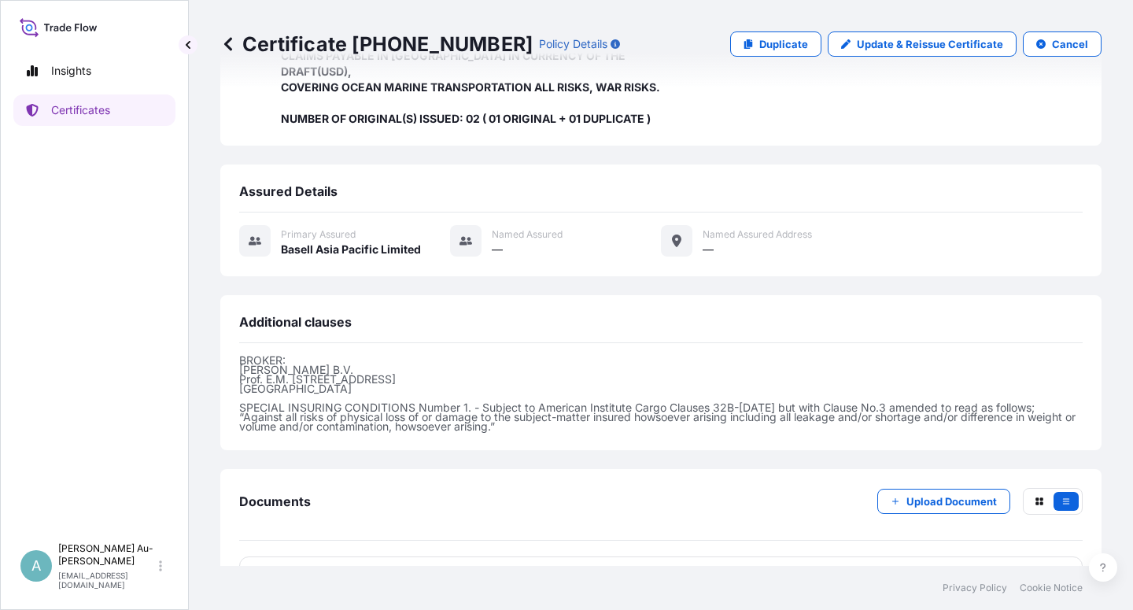
scroll to position [420, 0]
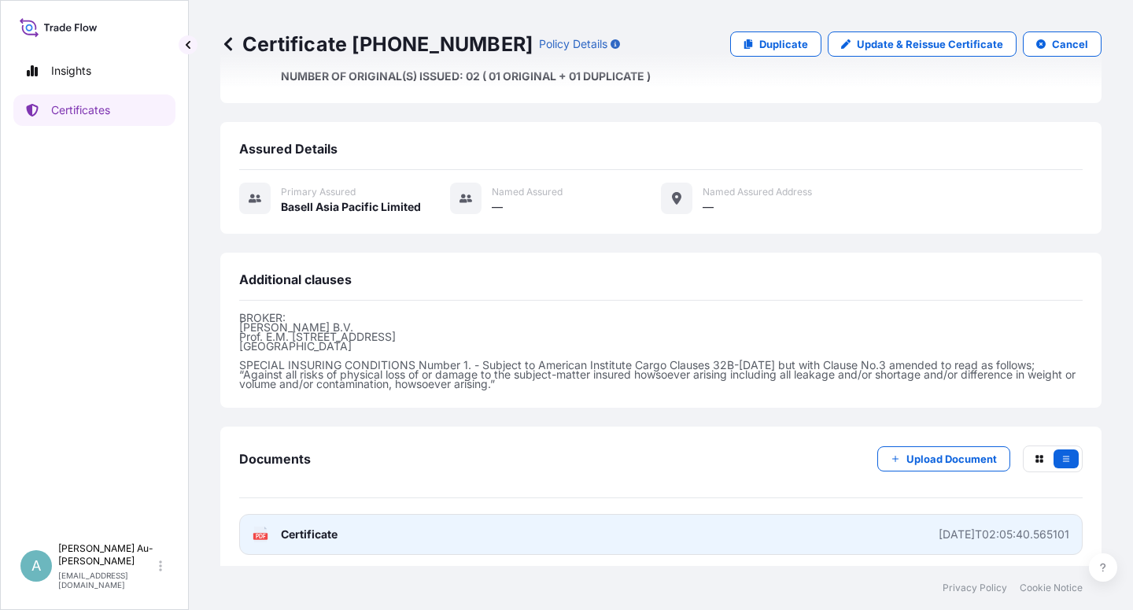
click at [415, 522] on link "PDF Certificate [DATE]T02:05:40.565101" at bounding box center [660, 534] width 843 height 41
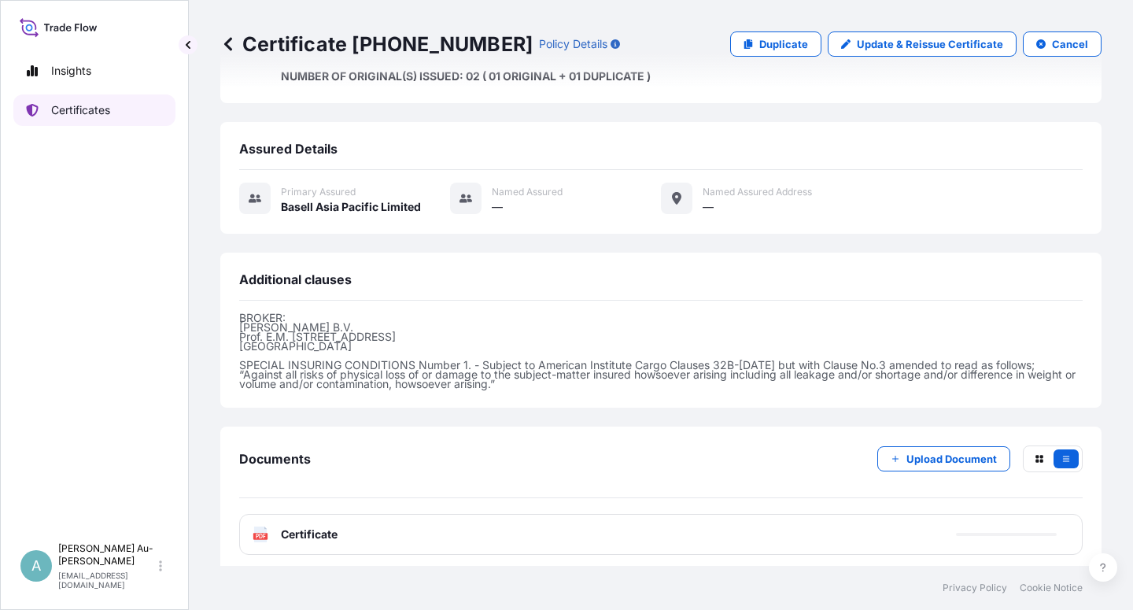
click at [104, 113] on p "Certificates" at bounding box center [80, 110] width 59 height 16
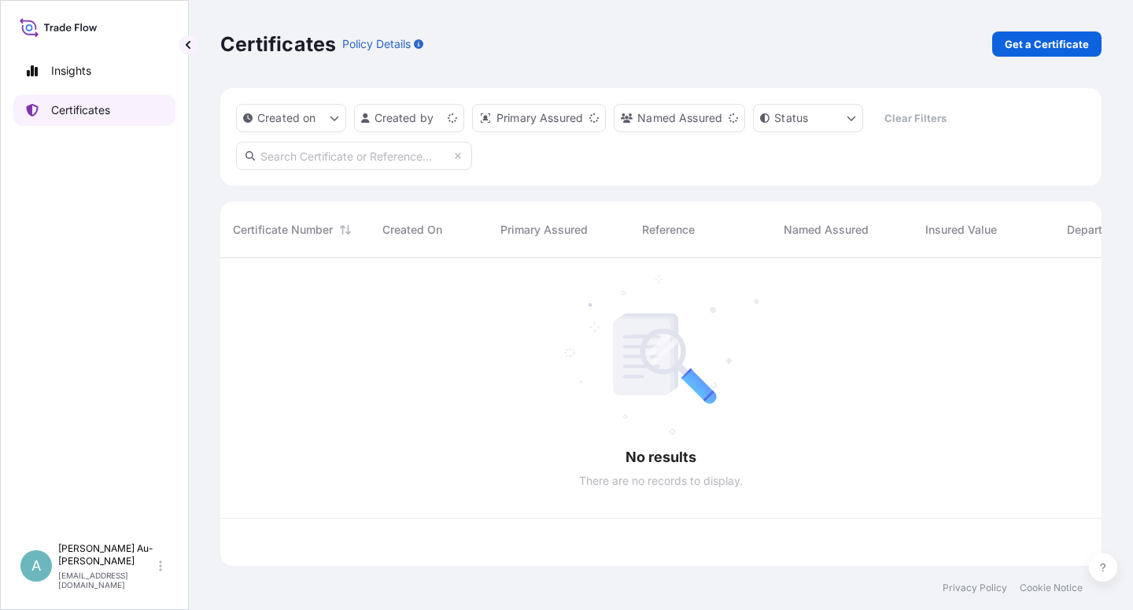
scroll to position [303, 868]
click at [345, 153] on input "text" at bounding box center [354, 156] width 236 height 28
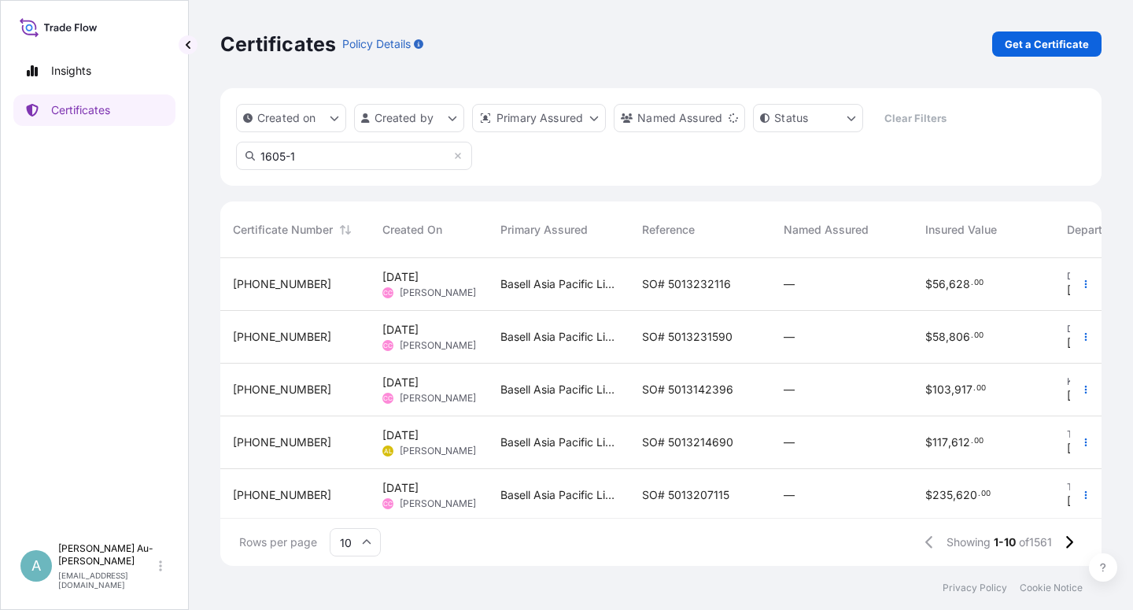
type input "1605-1"
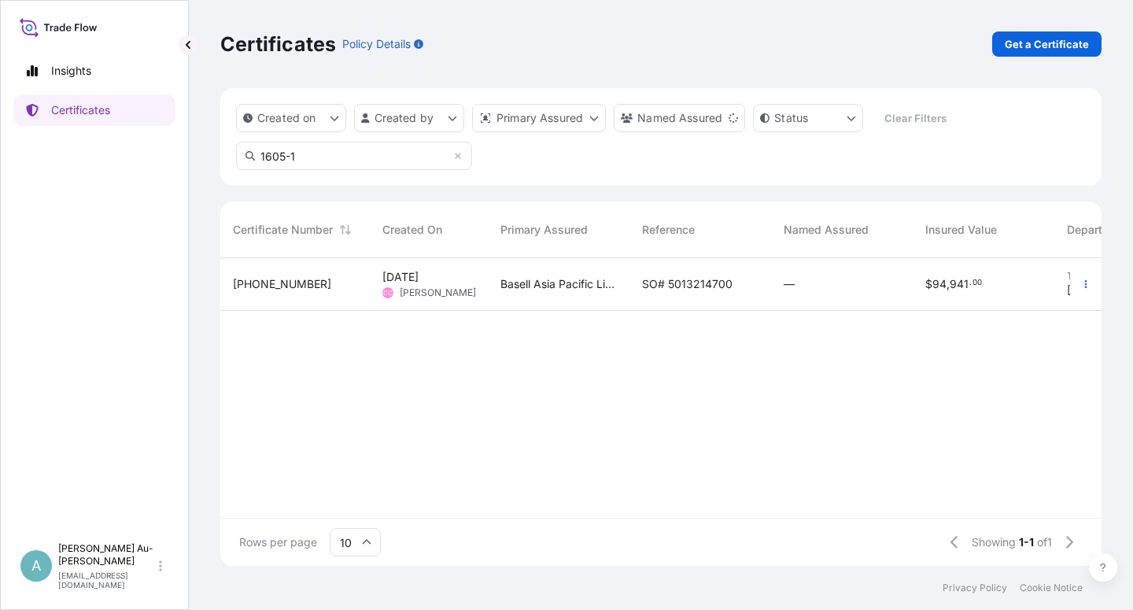
click at [683, 289] on span "SO# 5013214700" at bounding box center [687, 284] width 90 height 16
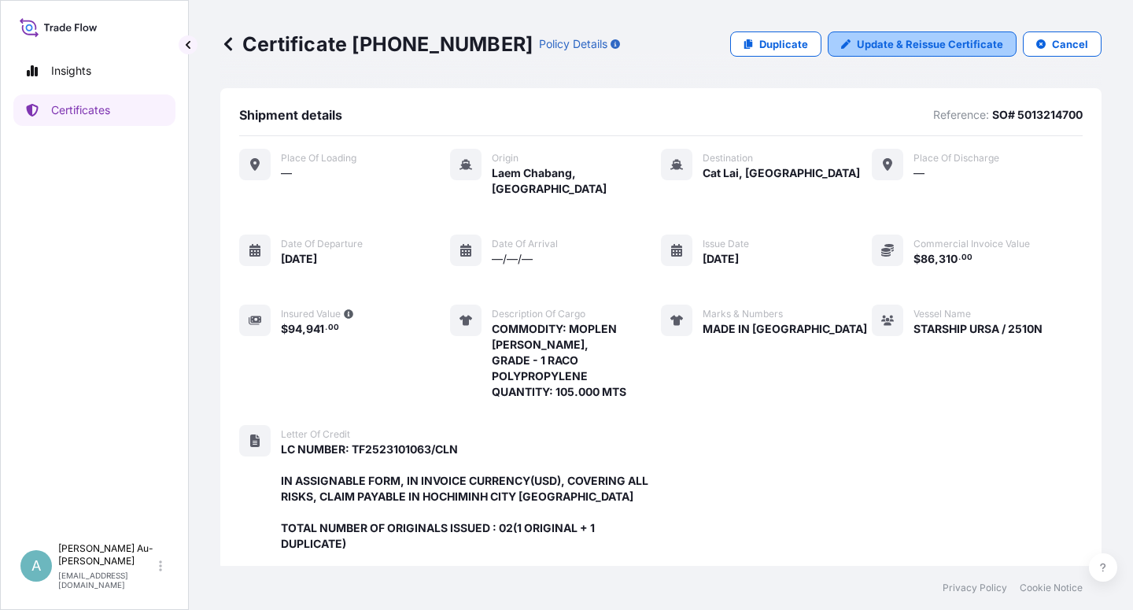
click at [885, 50] on p "Update & Reissue Certificate" at bounding box center [930, 44] width 146 height 16
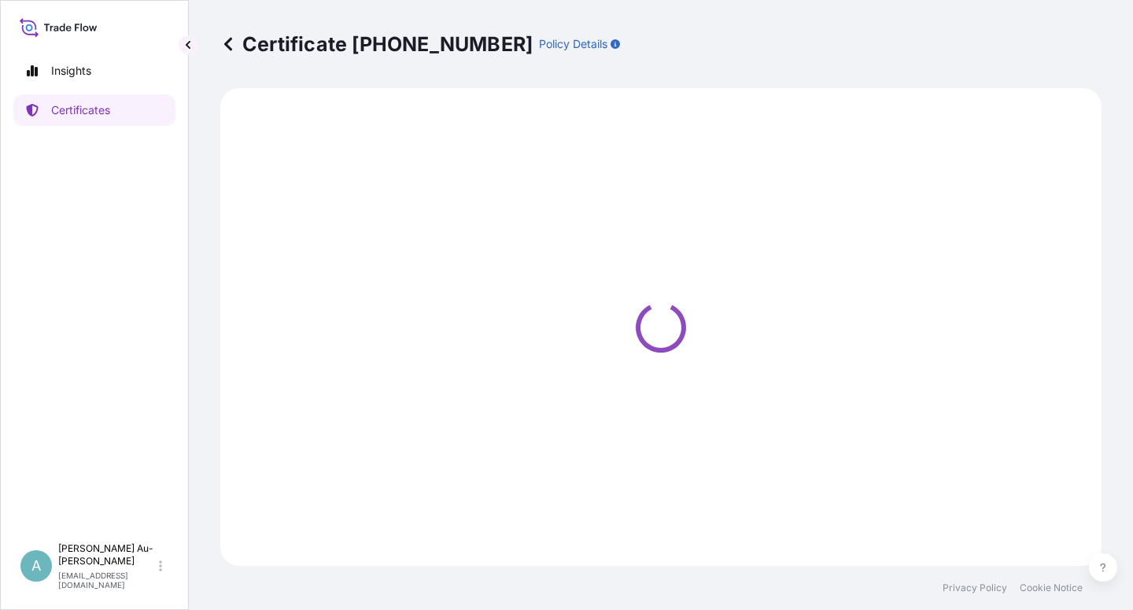
select select "Sea"
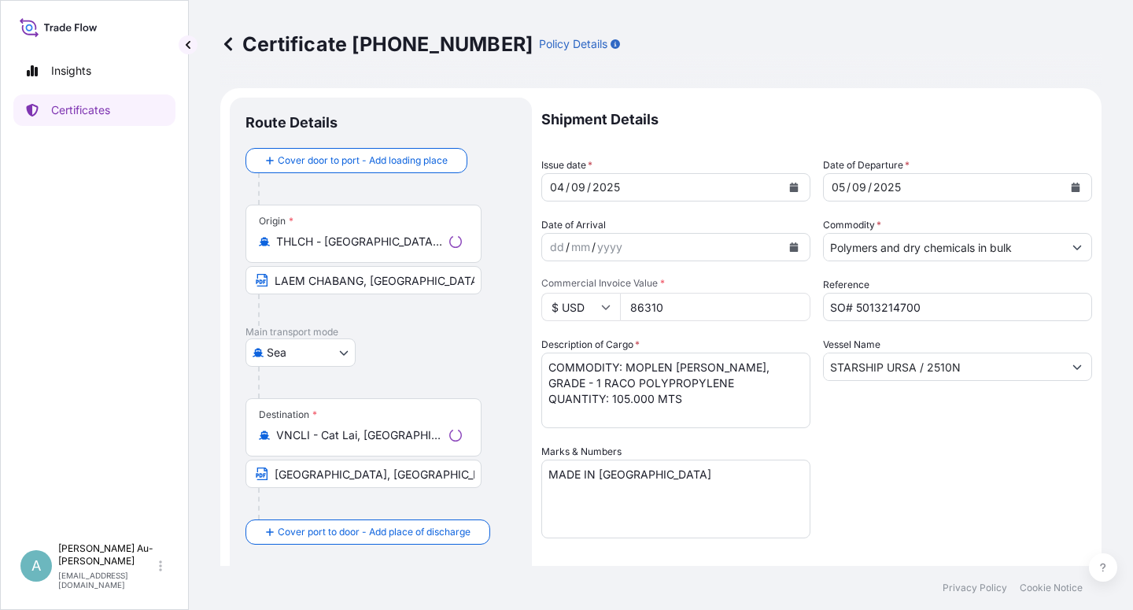
select select "32034"
click at [790, 190] on icon "Calendar" at bounding box center [794, 186] width 9 height 9
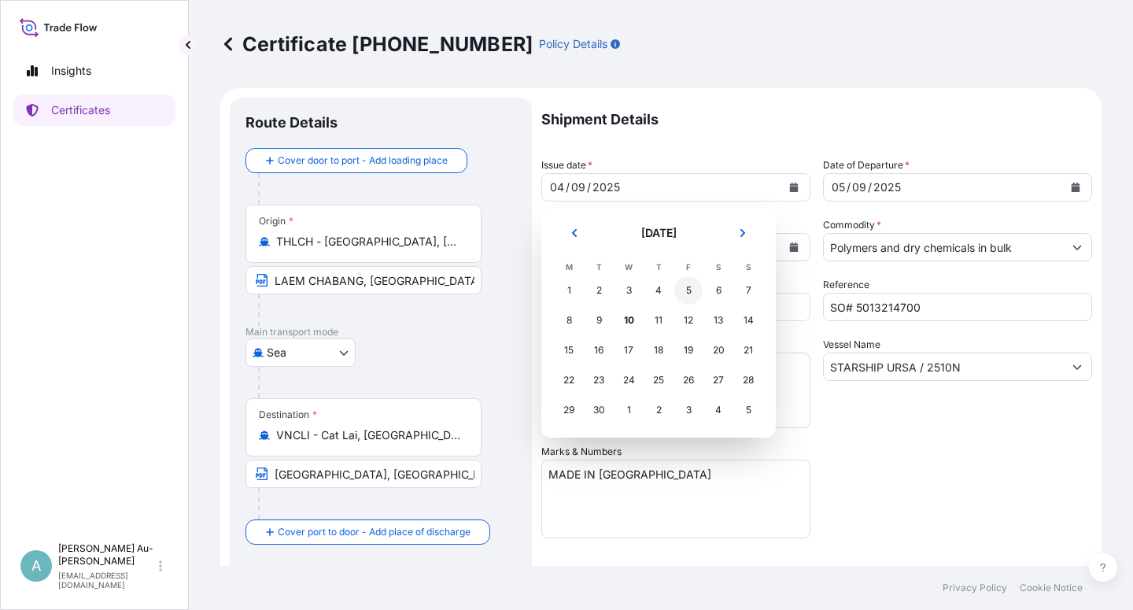
click at [693, 296] on div "5" at bounding box center [688, 290] width 28 height 28
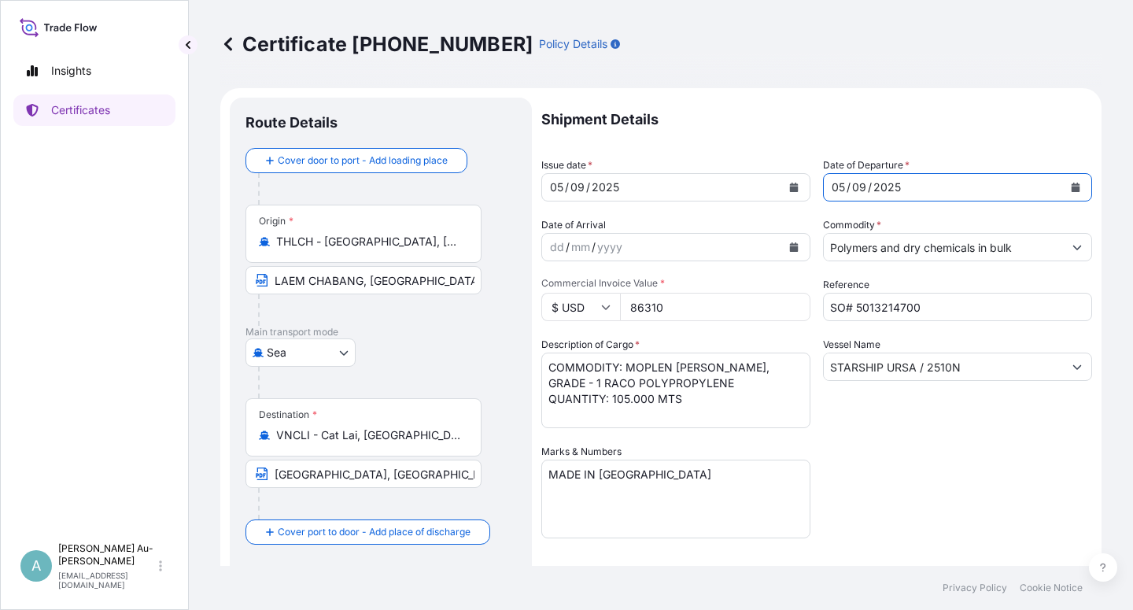
click at [1071, 190] on icon "Calendar" at bounding box center [1075, 186] width 9 height 9
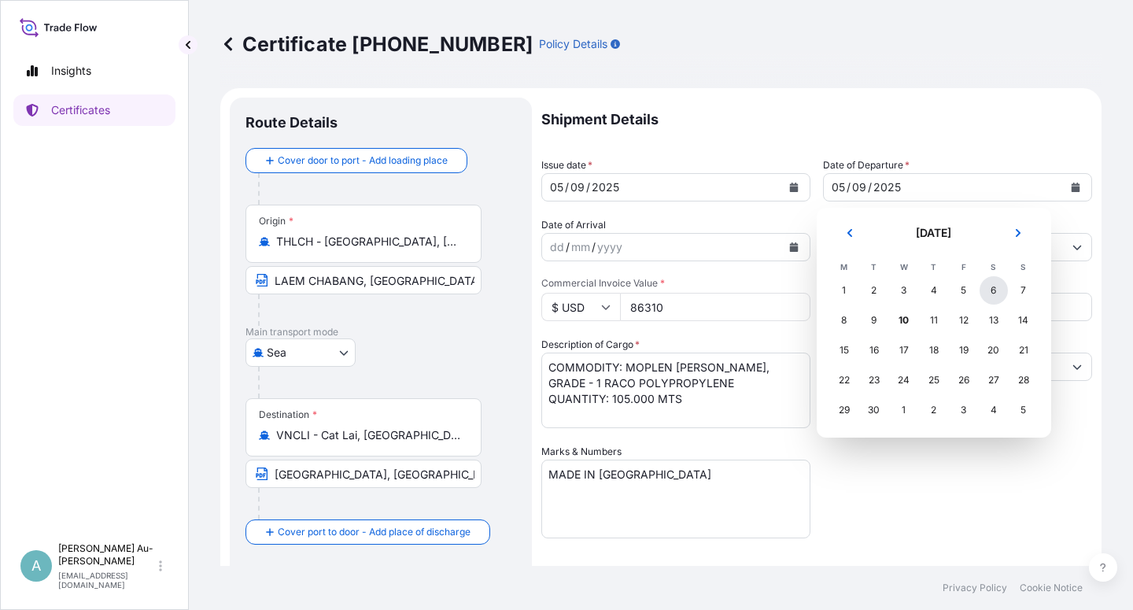
click at [994, 289] on div "6" at bounding box center [993, 290] width 28 height 28
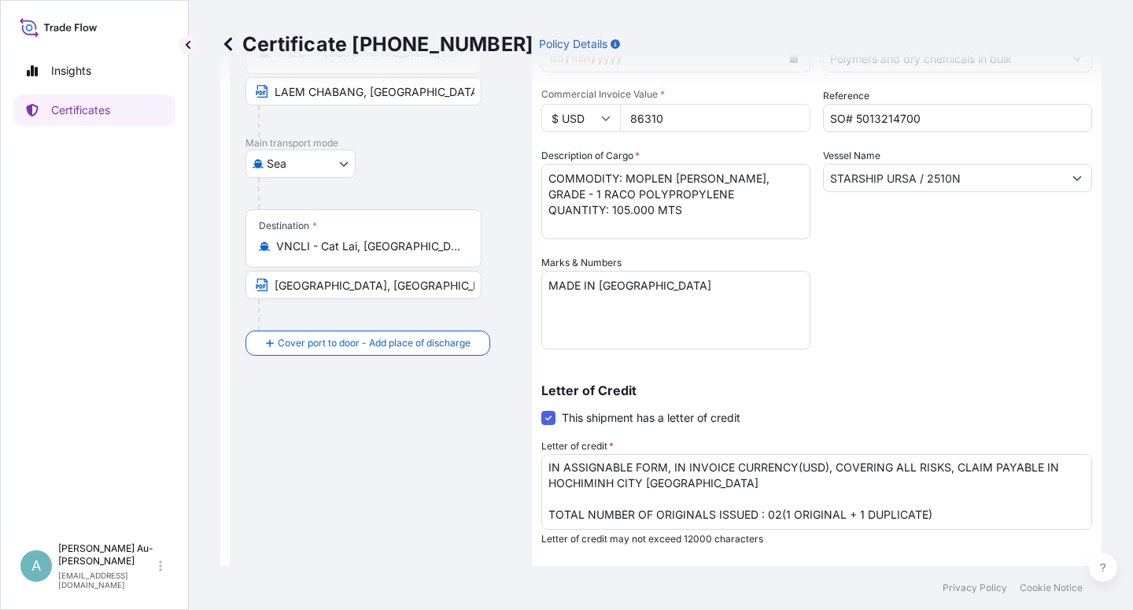
scroll to position [385, 0]
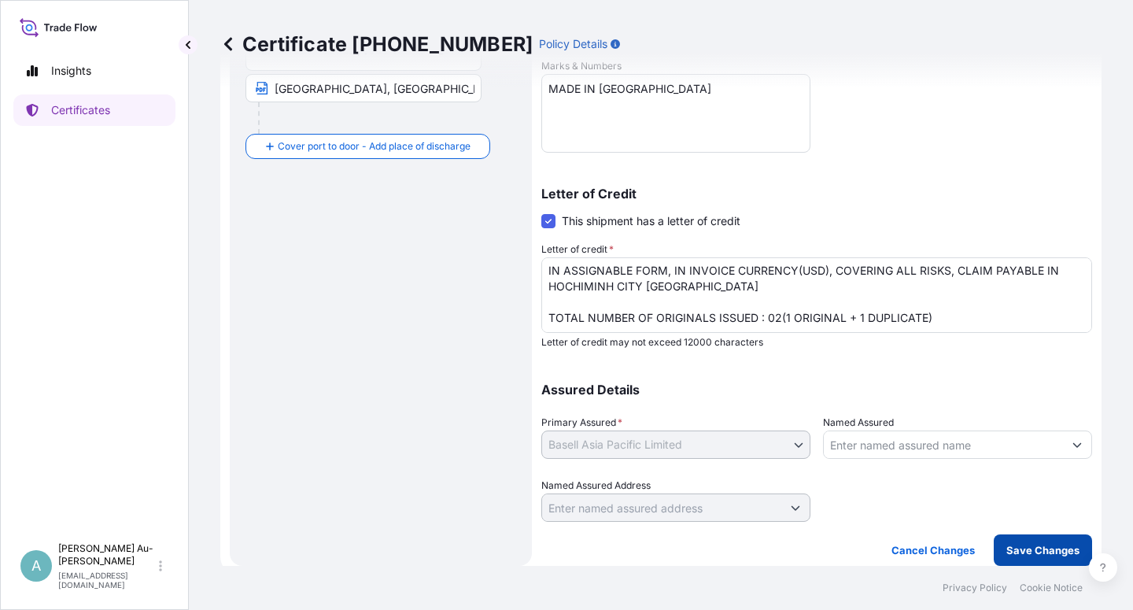
click at [1015, 552] on p "Save Changes" at bounding box center [1042, 550] width 73 height 16
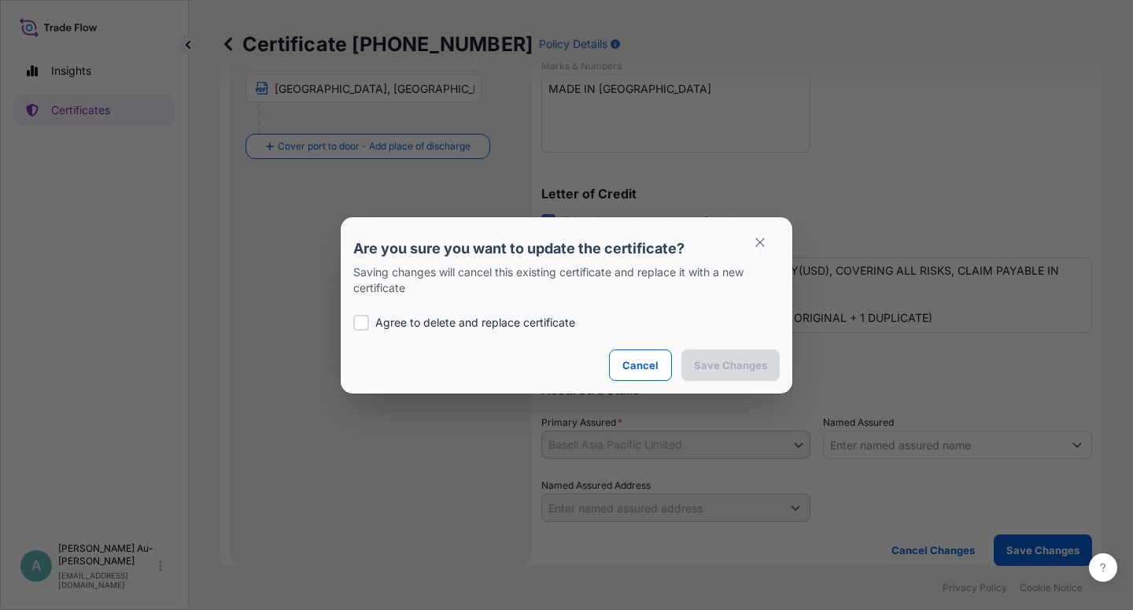
click at [497, 327] on p "Agree to delete and replace certificate" at bounding box center [475, 323] width 200 height 16
checkbox input "true"
click at [733, 357] on p "Save Changes" at bounding box center [730, 365] width 73 height 16
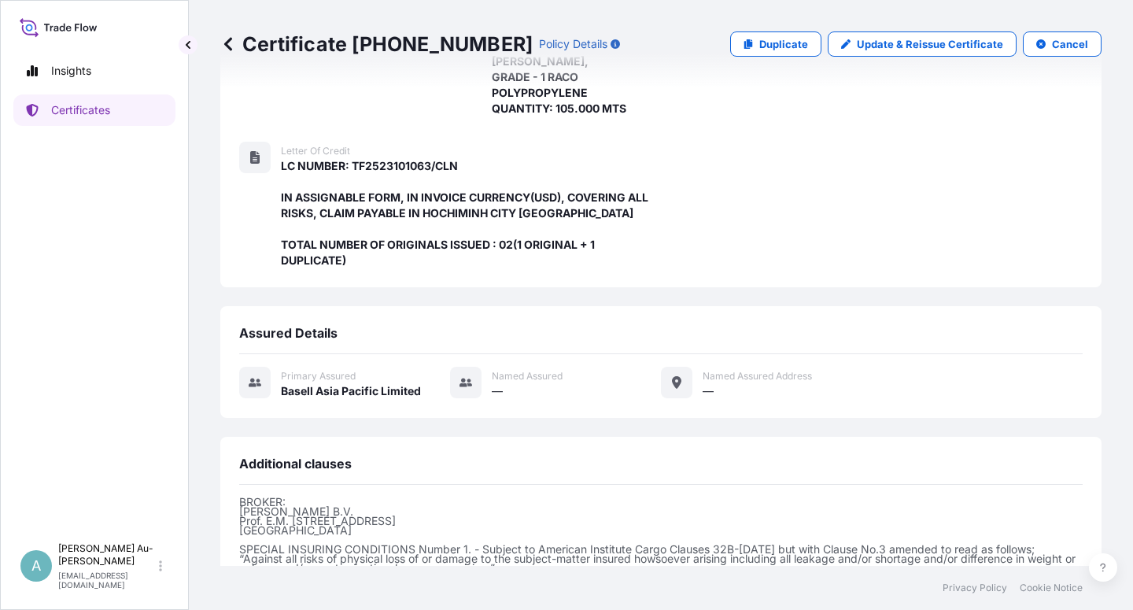
scroll to position [467, 0]
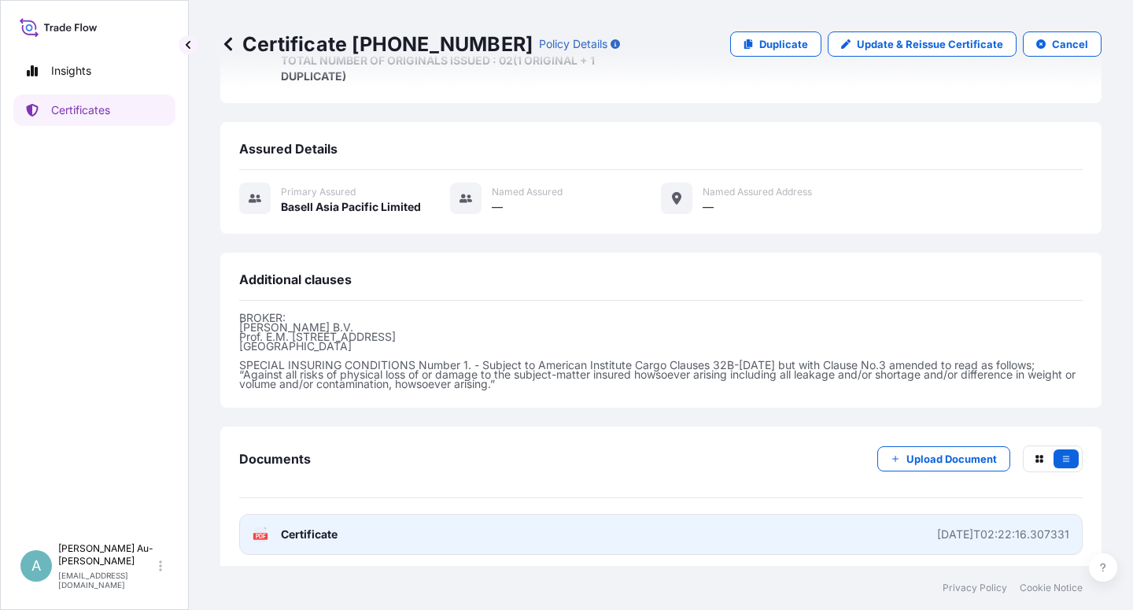
click at [383, 533] on link "PDF Certificate [DATE]T02:22:16.307331" at bounding box center [660, 534] width 843 height 41
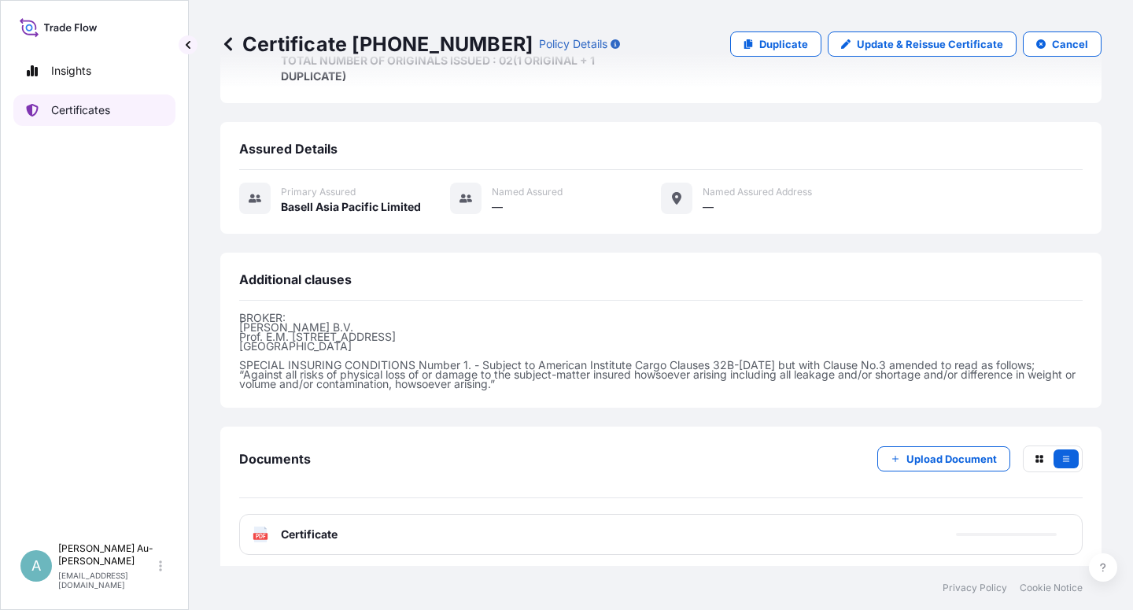
click at [68, 105] on p "Certificates" at bounding box center [80, 110] width 59 height 16
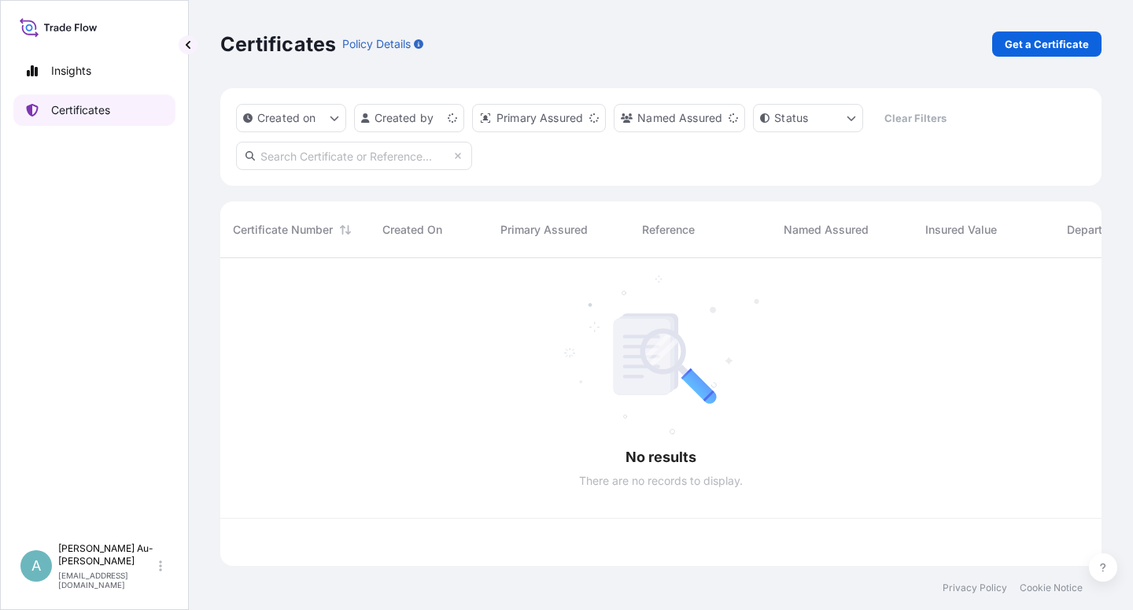
scroll to position [303, 868]
click at [282, 156] on input "text" at bounding box center [354, 156] width 236 height 28
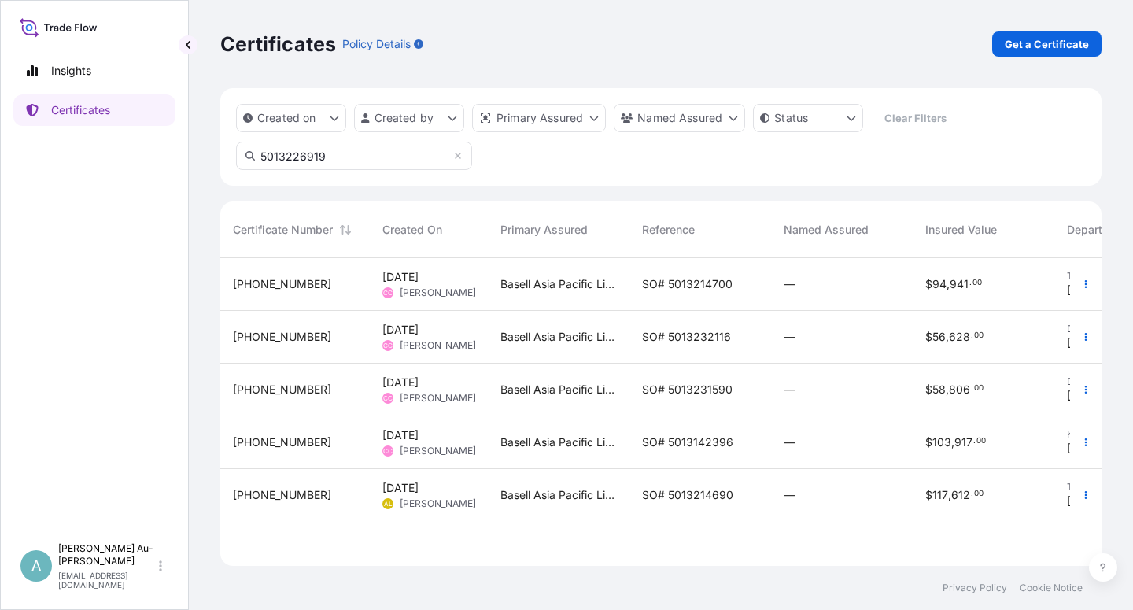
scroll to position [351, 868]
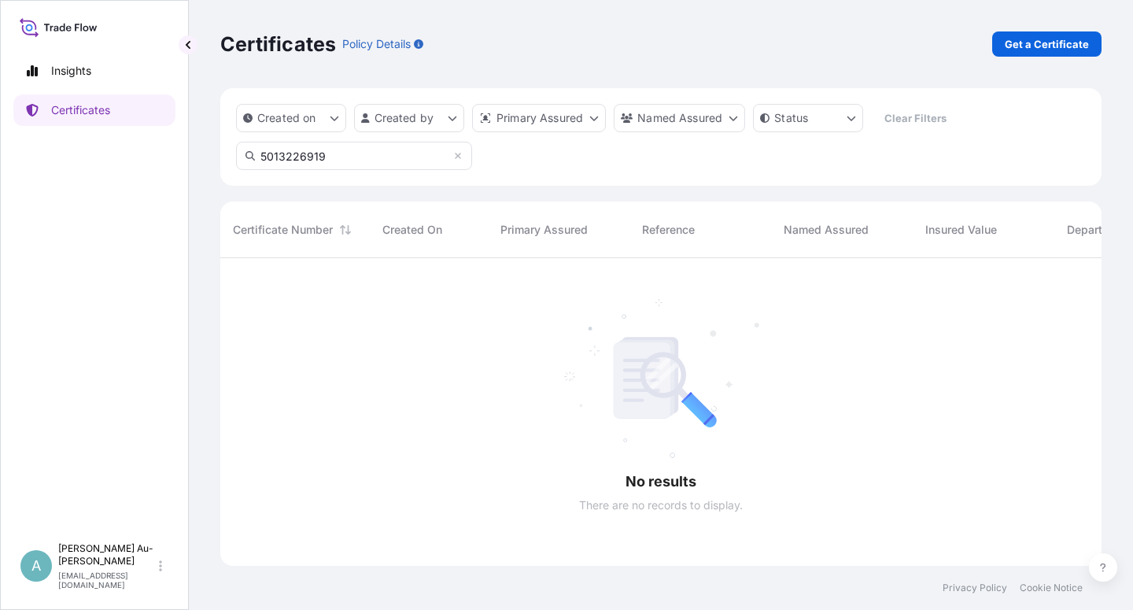
drag, startPoint x: 326, startPoint y: 160, endPoint x: 261, endPoint y: 164, distance: 64.6
click at [261, 164] on input "5013226919" at bounding box center [354, 156] width 236 height 28
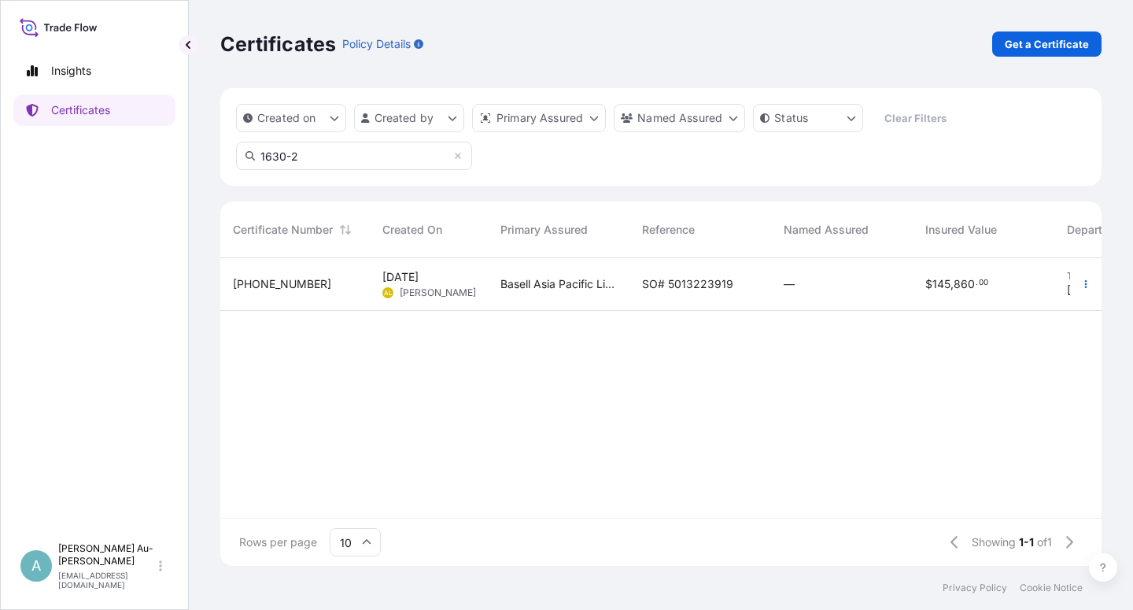
type input "1630-2"
click at [670, 282] on span "SO# 5013223919" at bounding box center [687, 284] width 91 height 16
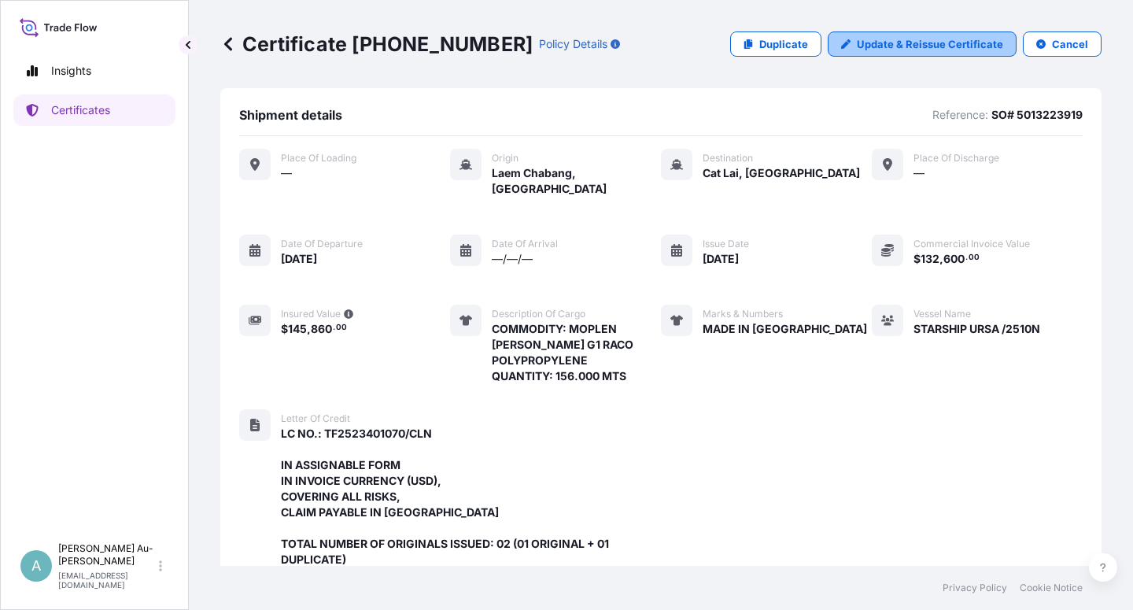
click at [897, 49] on p "Update & Reissue Certificate" at bounding box center [930, 44] width 146 height 16
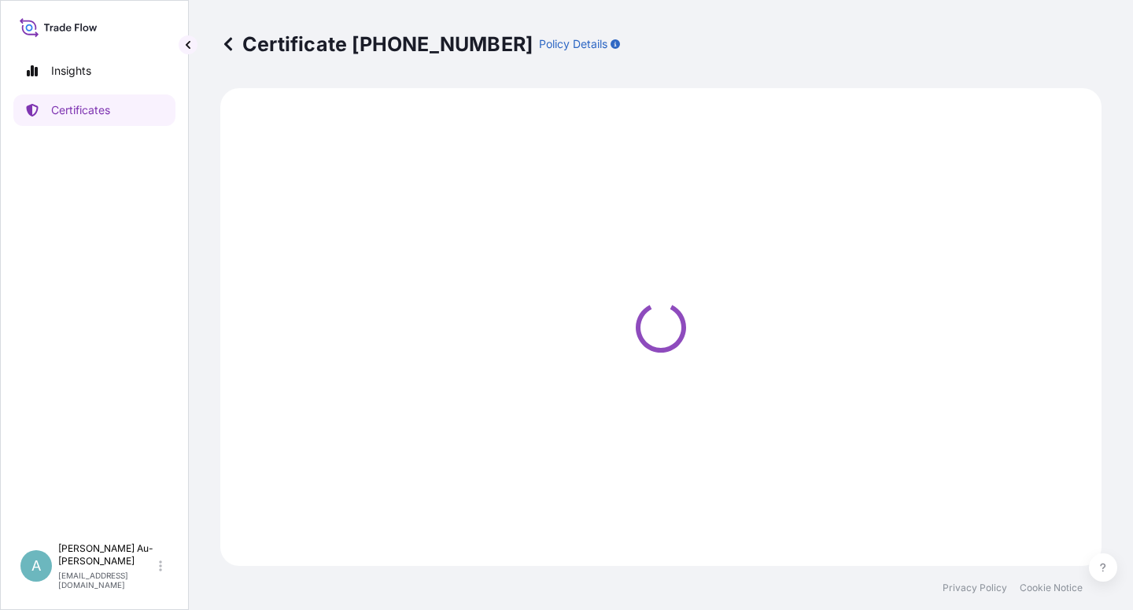
select select "Sea"
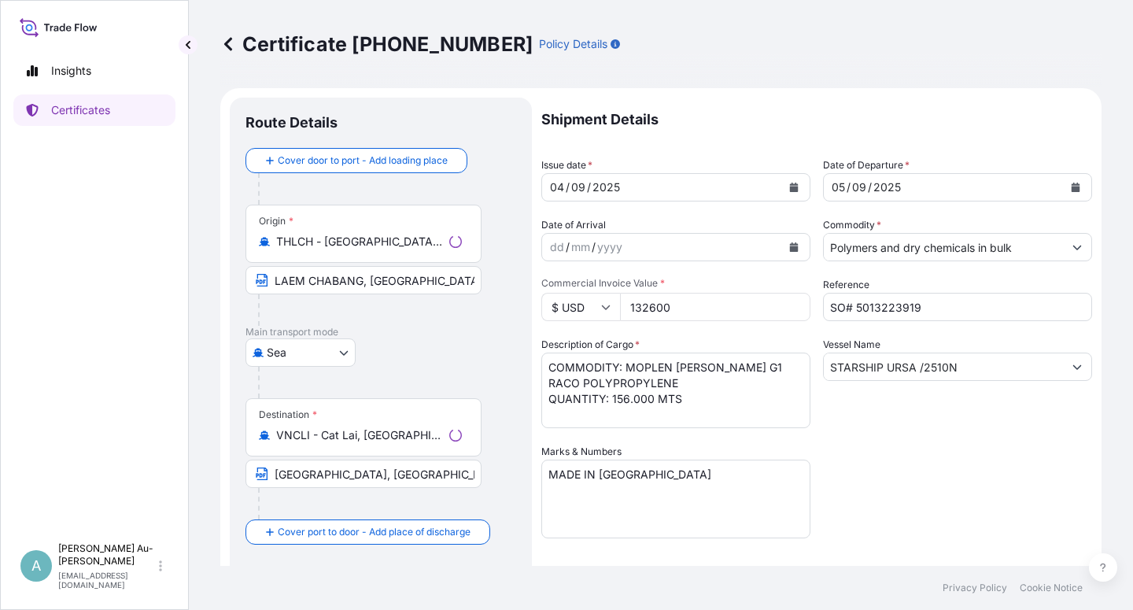
select select "32034"
click at [789, 185] on icon "Calendar" at bounding box center [793, 186] width 9 height 9
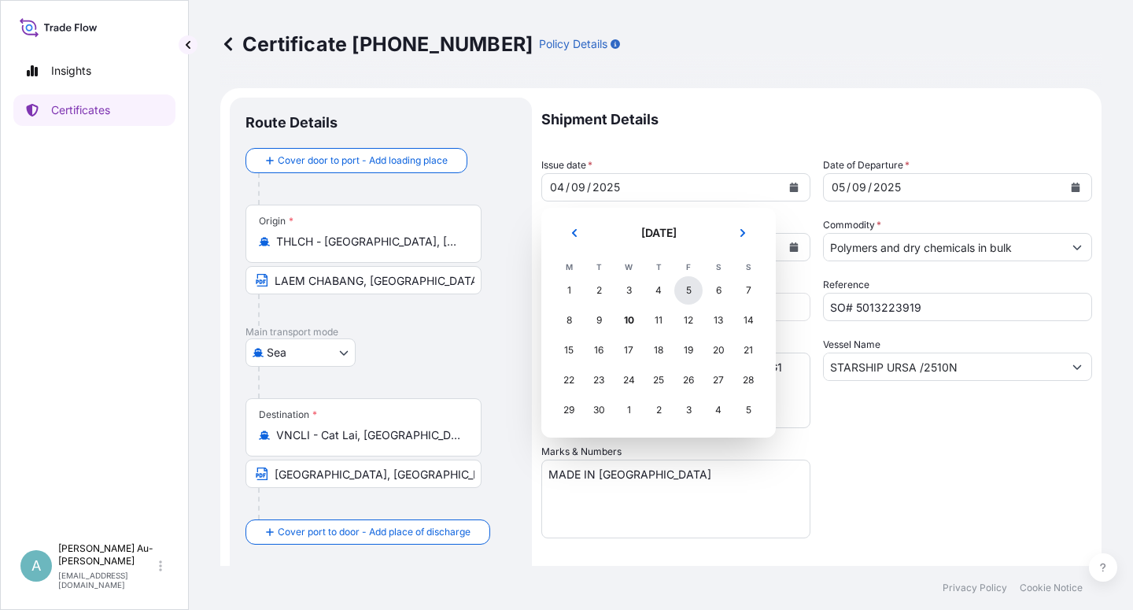
click at [691, 293] on div "5" at bounding box center [688, 290] width 28 height 28
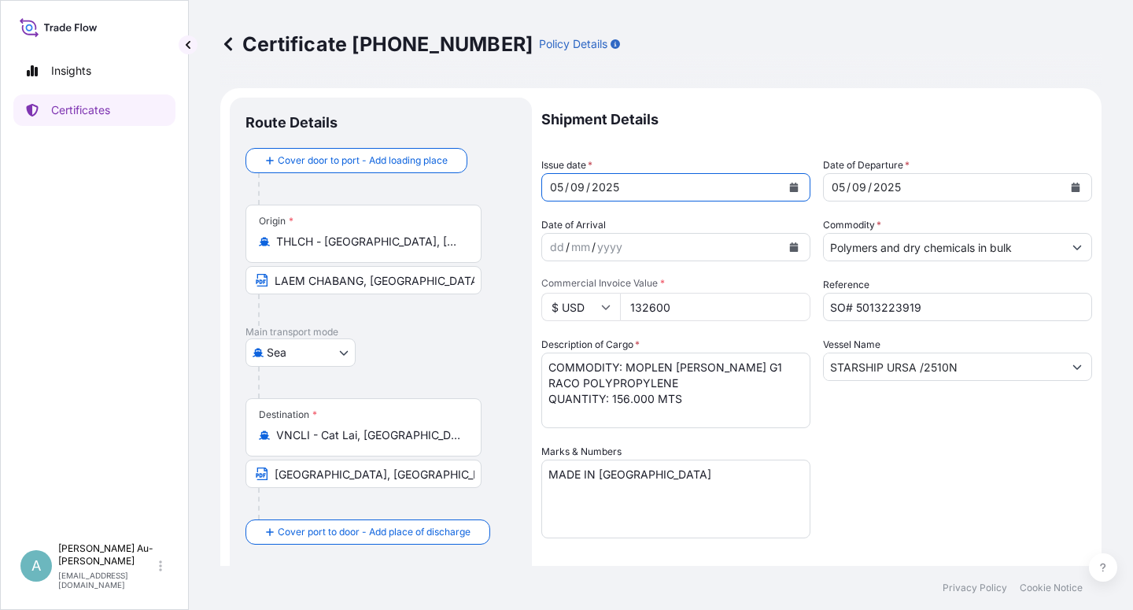
click at [1071, 189] on icon "Calendar" at bounding box center [1075, 186] width 9 height 9
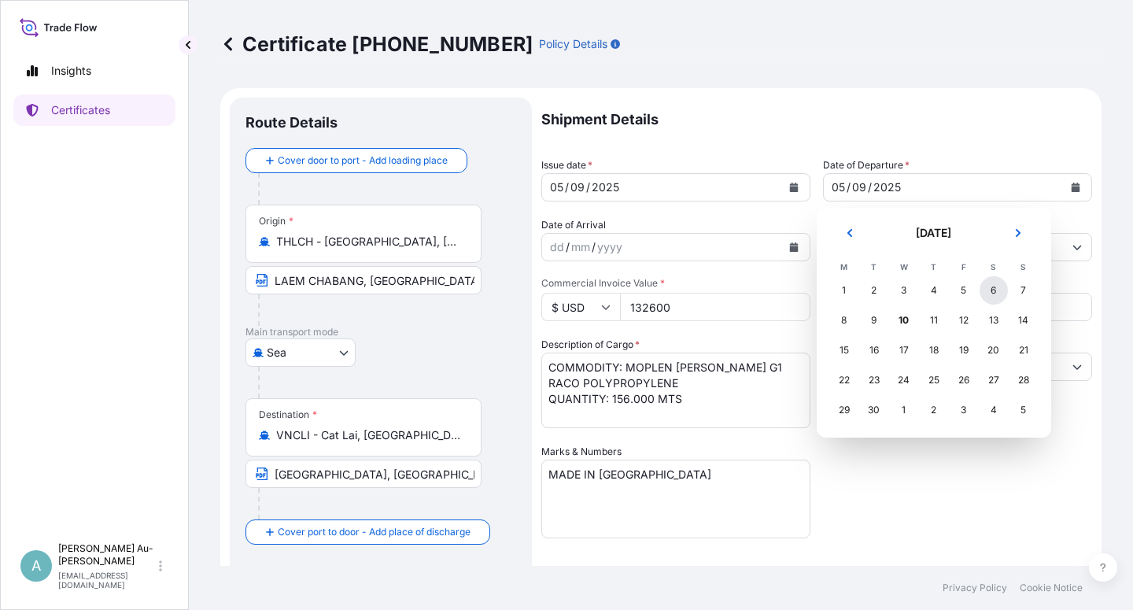
click at [996, 294] on div "6" at bounding box center [993, 290] width 28 height 28
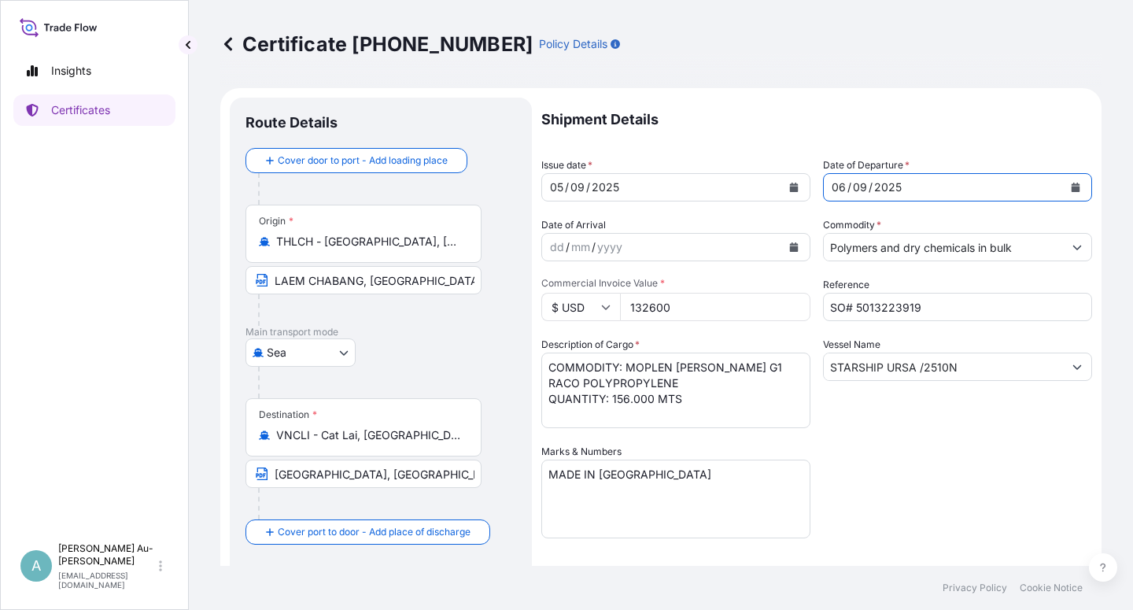
click at [952, 438] on div "Shipment Details Issue date * [DATE] Date of Departure * [DATE] Date of Arrival…" at bounding box center [816, 502] width 551 height 809
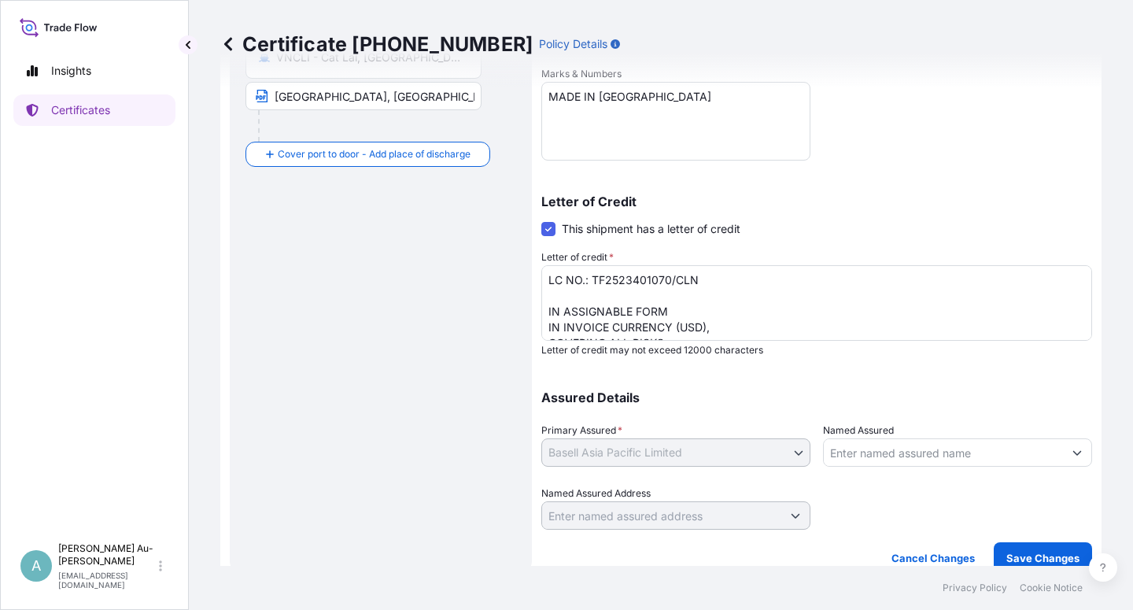
scroll to position [385, 0]
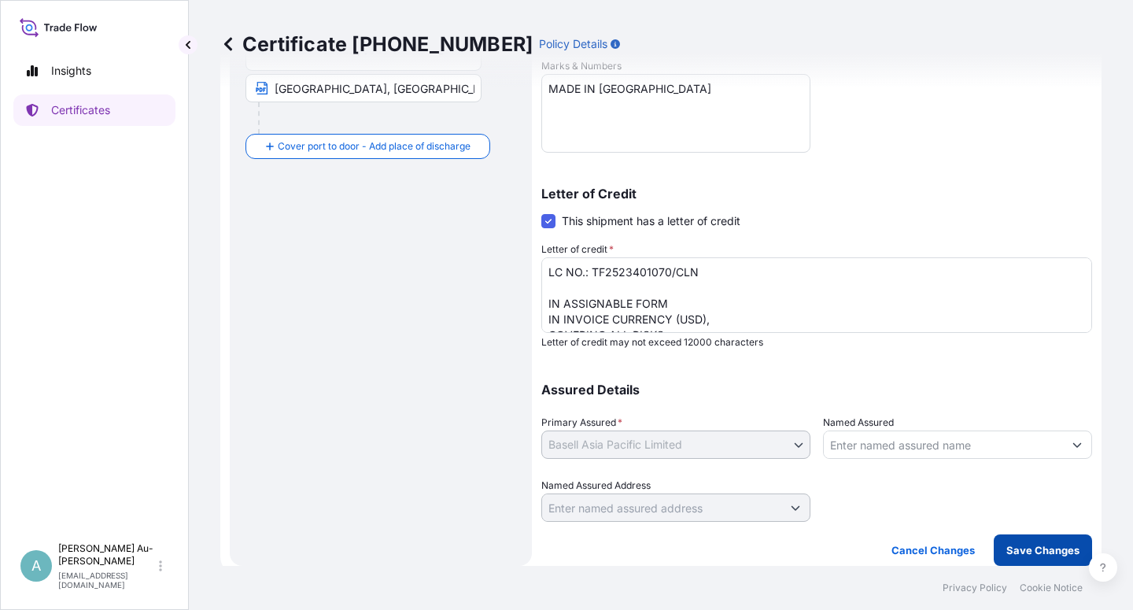
click at [1022, 556] on p "Save Changes" at bounding box center [1042, 550] width 73 height 16
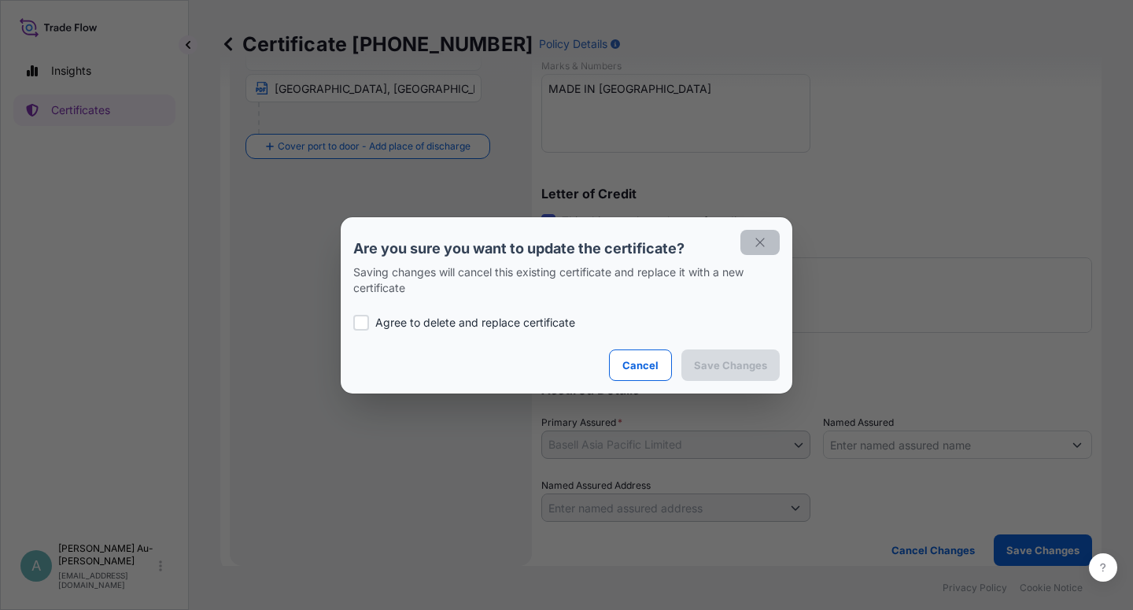
click at [764, 234] on button "button" at bounding box center [759, 242] width 39 height 25
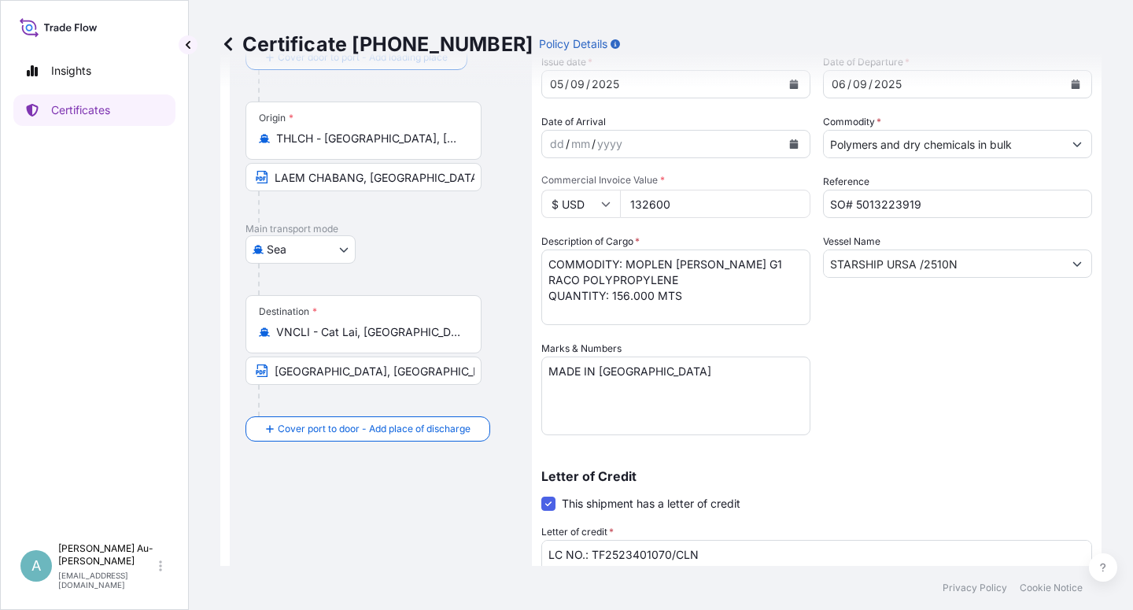
scroll to position [102, 0]
click at [274, 377] on input "[GEOGRAPHIC_DATA], [GEOGRAPHIC_DATA] VIA PORT OF DISCHARGE [GEOGRAPHIC_DATA], […" at bounding box center [363, 371] width 236 height 28
click at [308, 367] on input "Text to appear on certificate" at bounding box center [363, 371] width 236 height 28
paste input "[GEOGRAPHIC_DATA], [GEOGRAPHIC_DATA] [GEOGRAPHIC_DATA]: [GEOGRAPHIC_DATA], [GEO…"
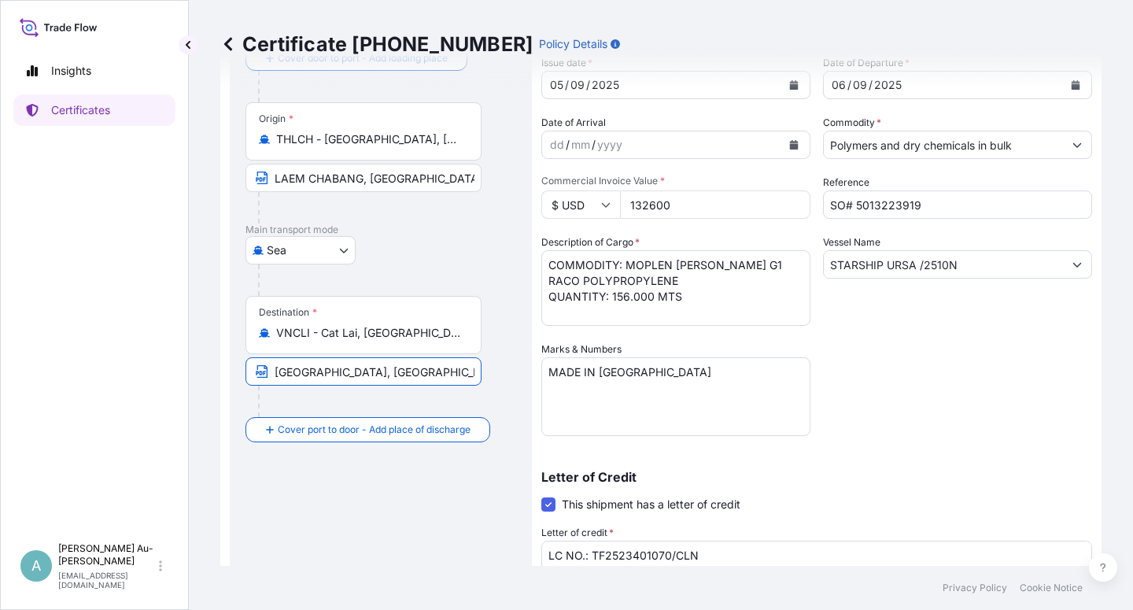
scroll to position [0, 168]
type input "[GEOGRAPHIC_DATA], [GEOGRAPHIC_DATA] [GEOGRAPHIC_DATA]: [GEOGRAPHIC_DATA], [GEO…"
click at [886, 399] on div "Shipment Details Issue date * [DATE] Date of Departure * [DATE] Date of Arrival…" at bounding box center [816, 399] width 551 height 809
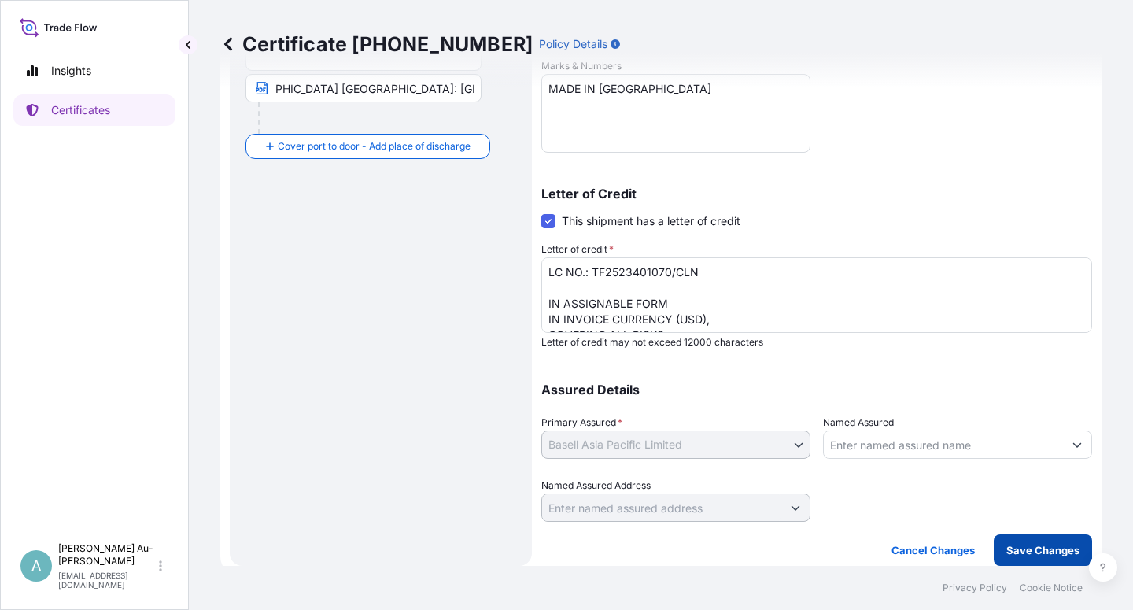
click at [1027, 553] on p "Save Changes" at bounding box center [1042, 550] width 73 height 16
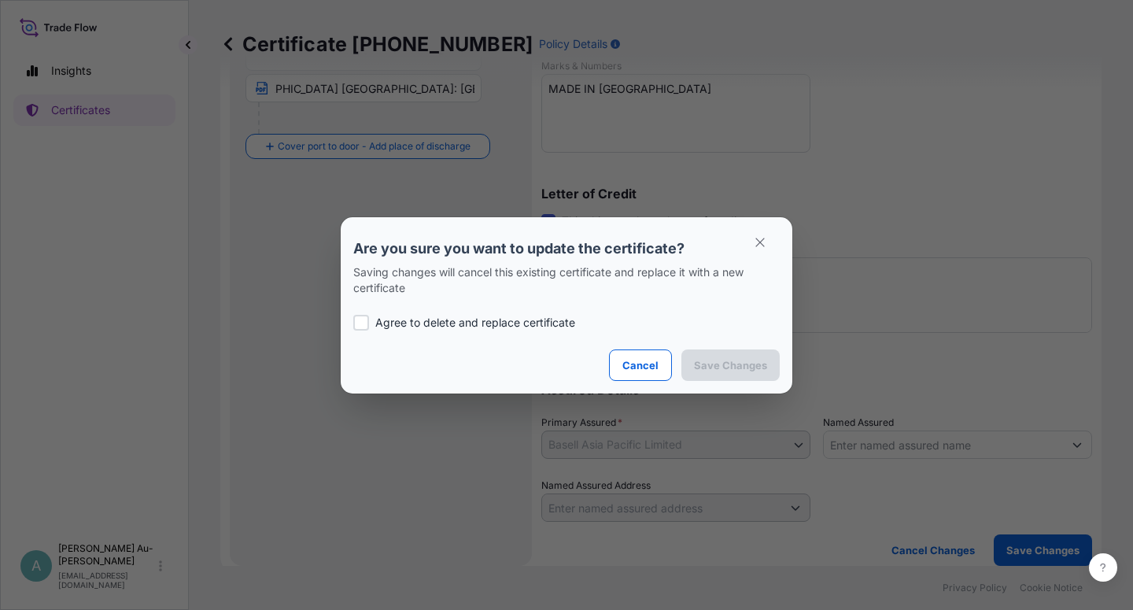
click at [468, 318] on p "Agree to delete and replace certificate" at bounding box center [475, 323] width 200 height 16
checkbox input "true"
click at [745, 372] on button "Save Changes" at bounding box center [730, 364] width 98 height 31
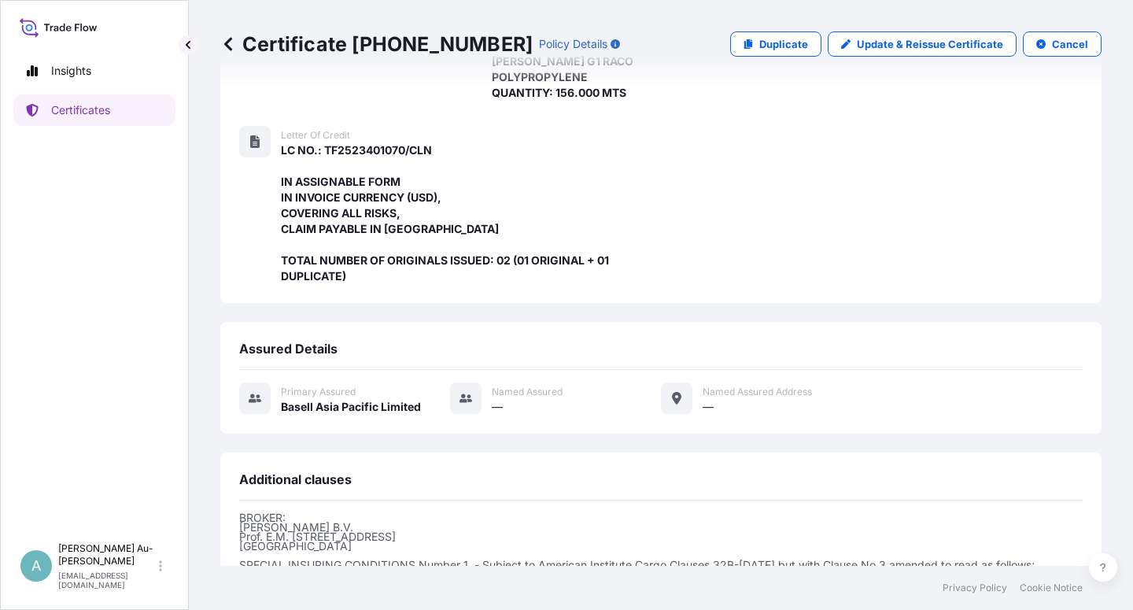
scroll to position [499, 0]
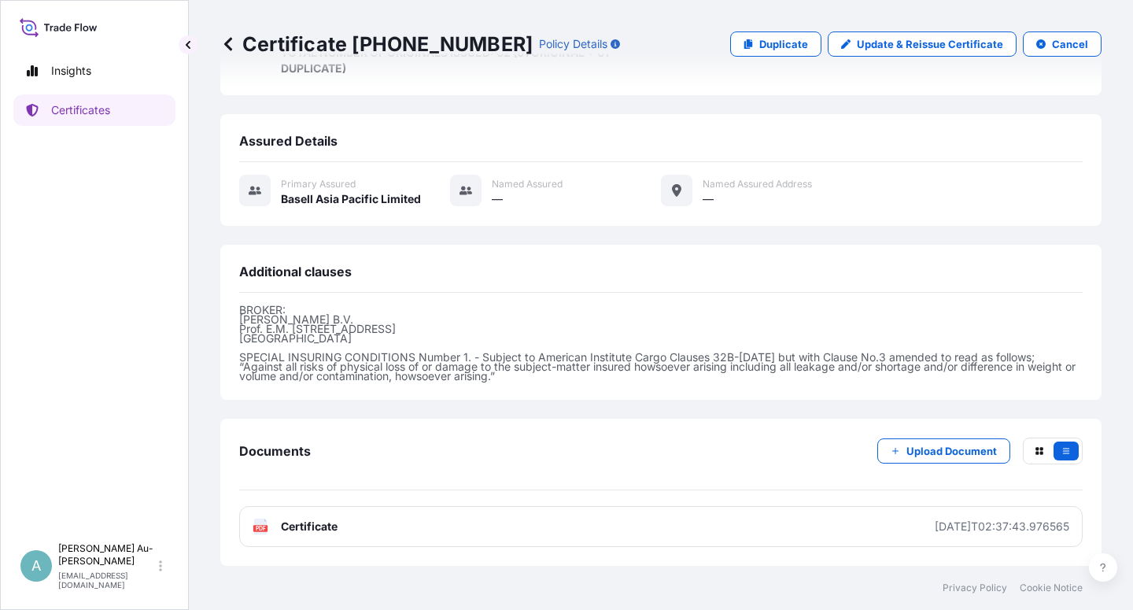
click at [470, 536] on link "PDF Certificate [DATE]T02:37:43.976565" at bounding box center [660, 526] width 843 height 41
